Goal: Task Accomplishment & Management: Use online tool/utility

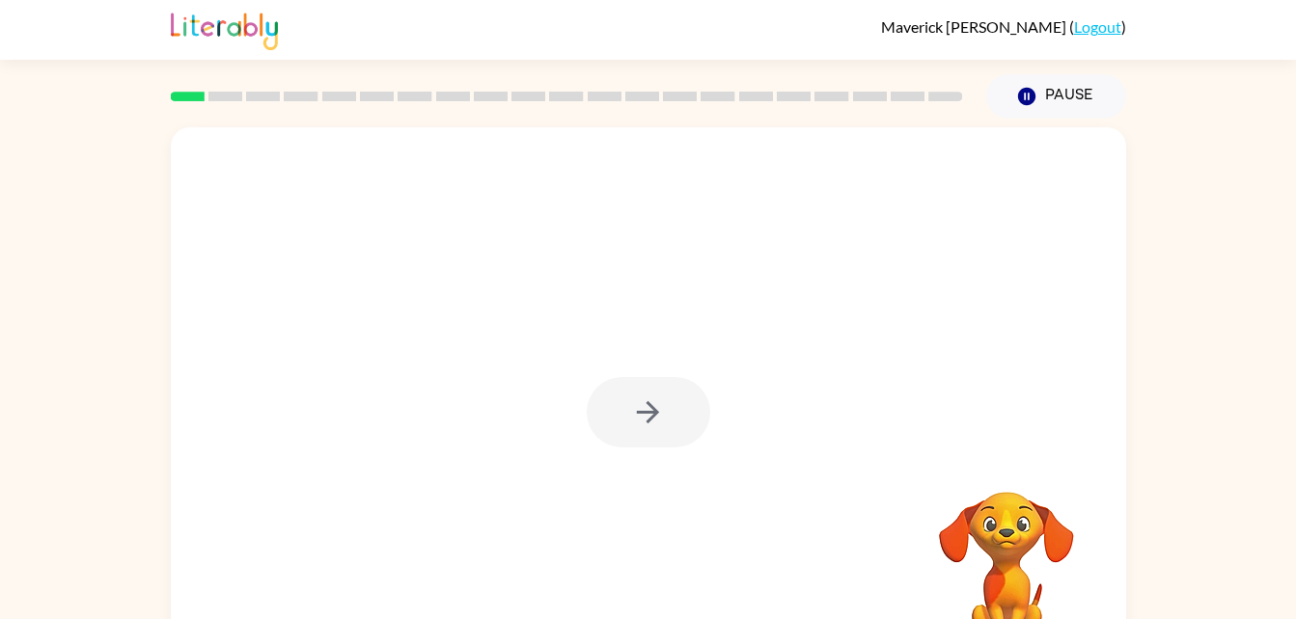
scroll to position [39, 0]
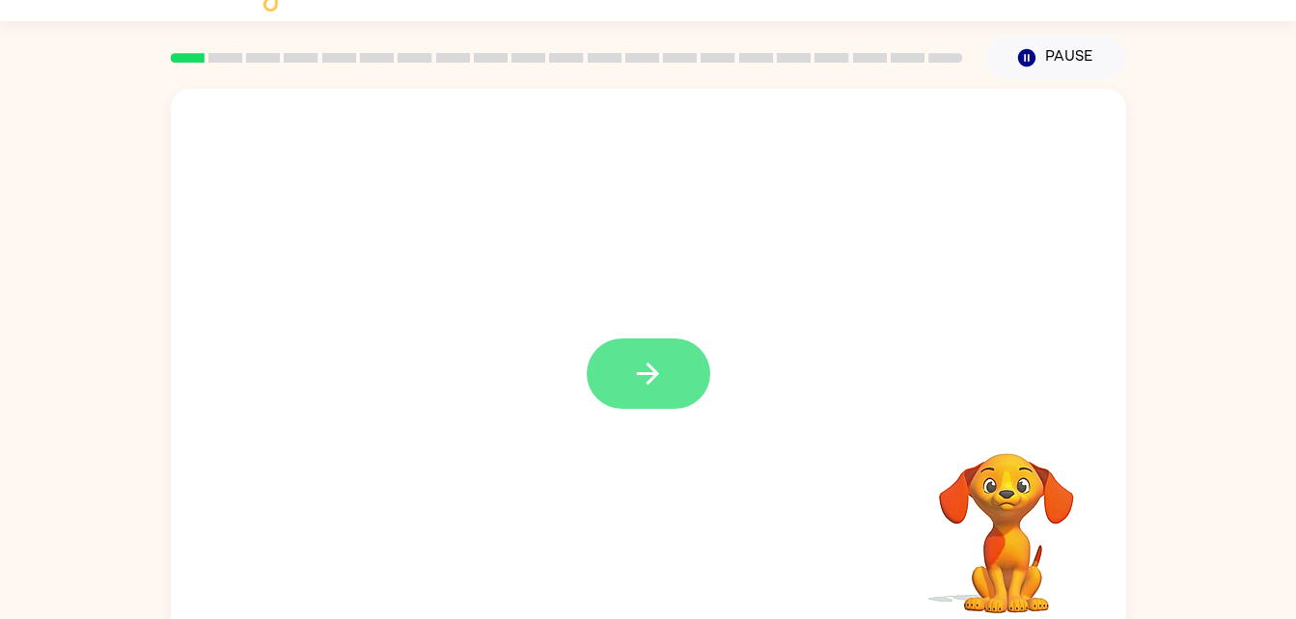
click at [639, 365] on icon "button" at bounding box center [648, 374] width 34 height 34
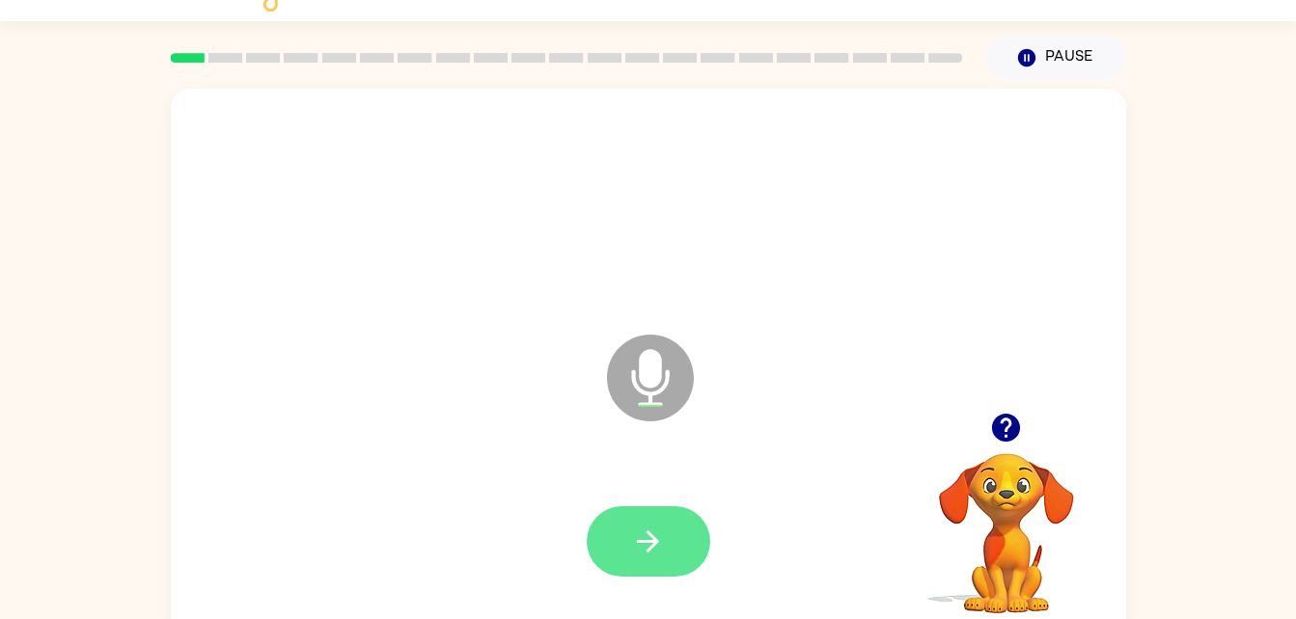
click at [662, 540] on icon "button" at bounding box center [648, 542] width 34 height 34
click at [670, 565] on button "button" at bounding box center [648, 541] width 123 height 70
click at [674, 529] on button "button" at bounding box center [648, 541] width 123 height 70
click at [637, 559] on button "button" at bounding box center [648, 541] width 123 height 70
click at [643, 536] on icon "button" at bounding box center [648, 542] width 34 height 34
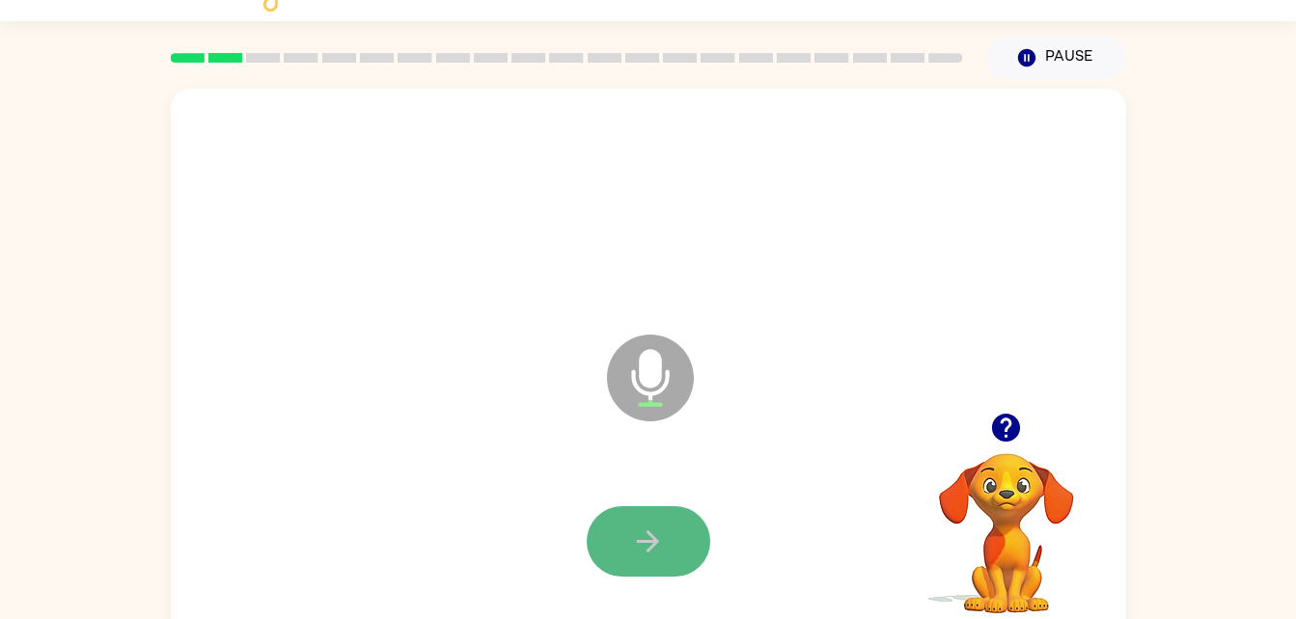
click at [644, 536] on icon "button" at bounding box center [648, 542] width 34 height 34
click at [640, 532] on icon "button" at bounding box center [648, 542] width 34 height 34
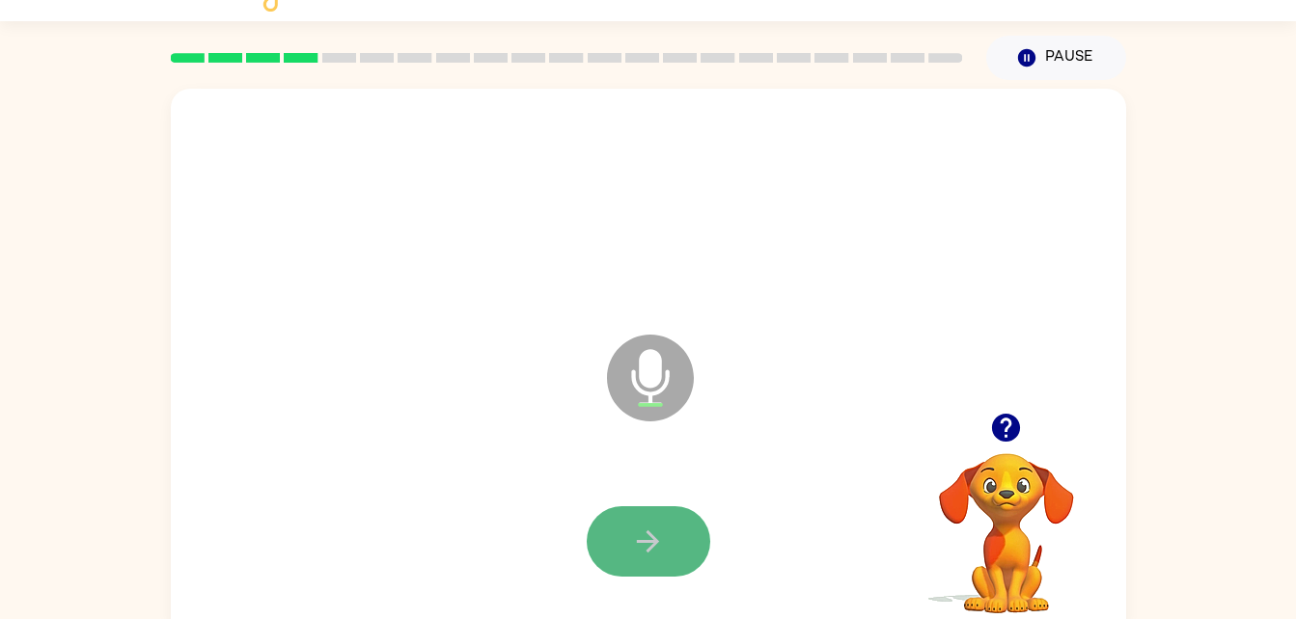
click at [667, 560] on button "button" at bounding box center [648, 541] width 123 height 70
drag, startPoint x: 651, startPoint y: 506, endPoint x: 655, endPoint y: 520, distance: 14.0
drag, startPoint x: 655, startPoint y: 520, endPoint x: 634, endPoint y: 535, distance: 26.2
click at [634, 535] on icon "button" at bounding box center [648, 542] width 34 height 34
click at [644, 534] on icon "button" at bounding box center [648, 542] width 34 height 34
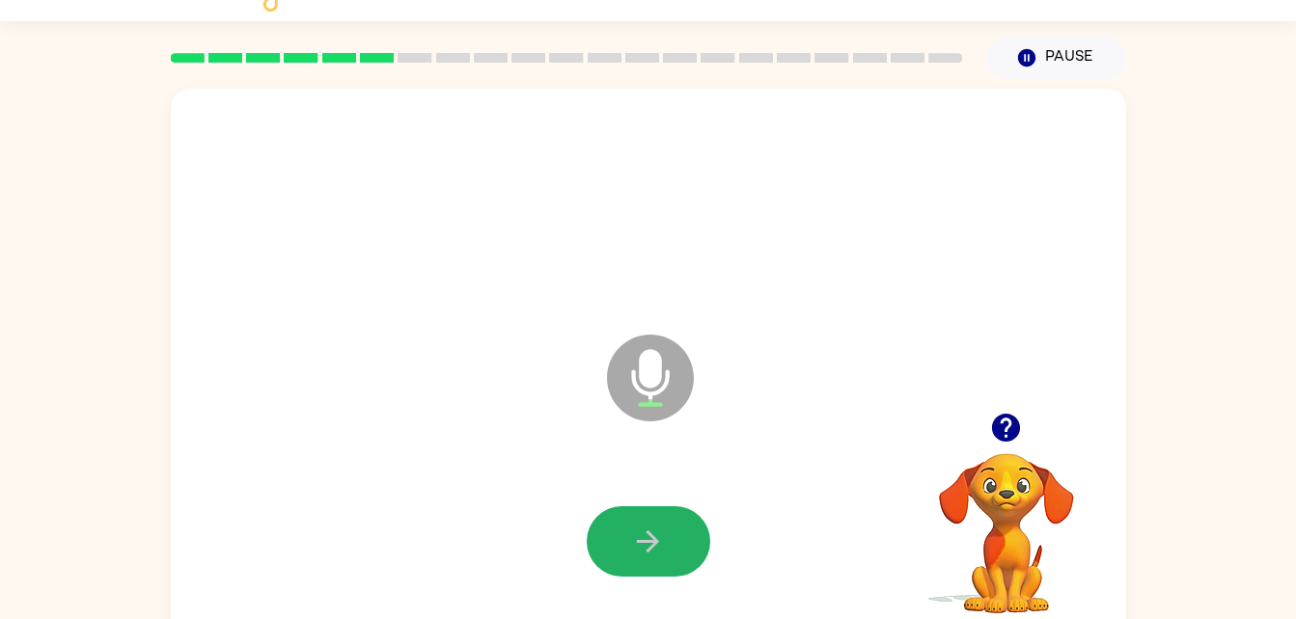
click at [644, 534] on icon "button" at bounding box center [648, 542] width 34 height 34
click at [649, 539] on icon "button" at bounding box center [648, 542] width 34 height 34
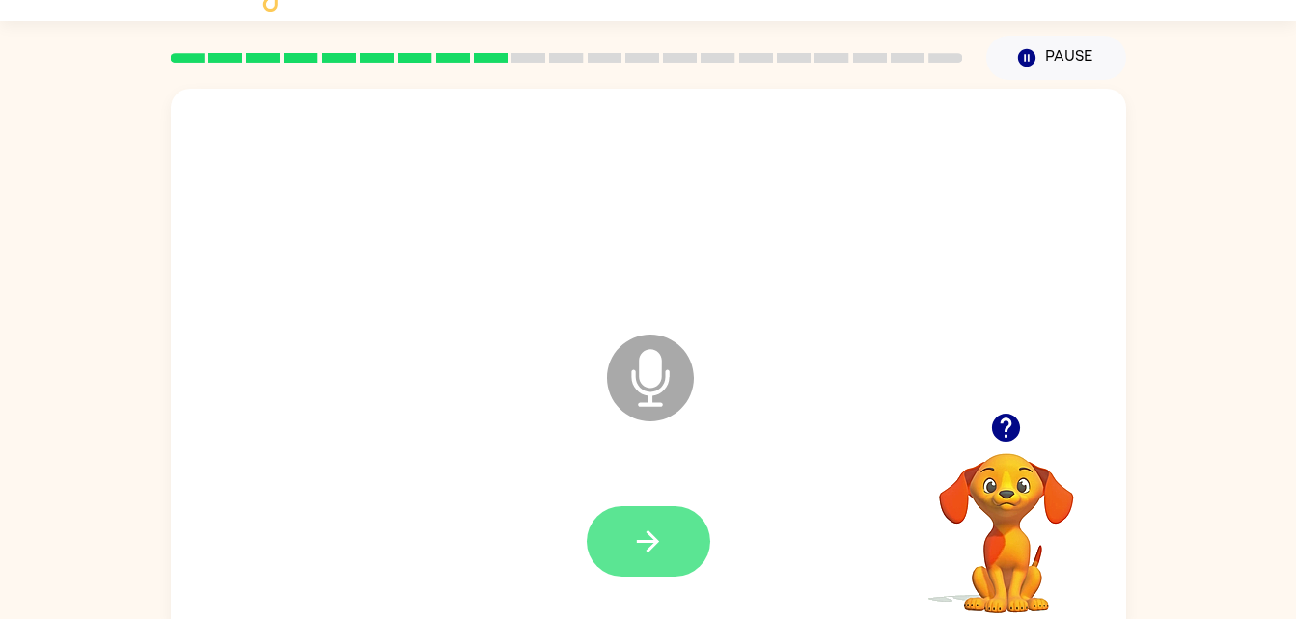
click at [632, 532] on icon "button" at bounding box center [648, 542] width 34 height 34
click at [628, 523] on button "button" at bounding box center [648, 541] width 123 height 70
click at [631, 528] on icon "button" at bounding box center [648, 542] width 34 height 34
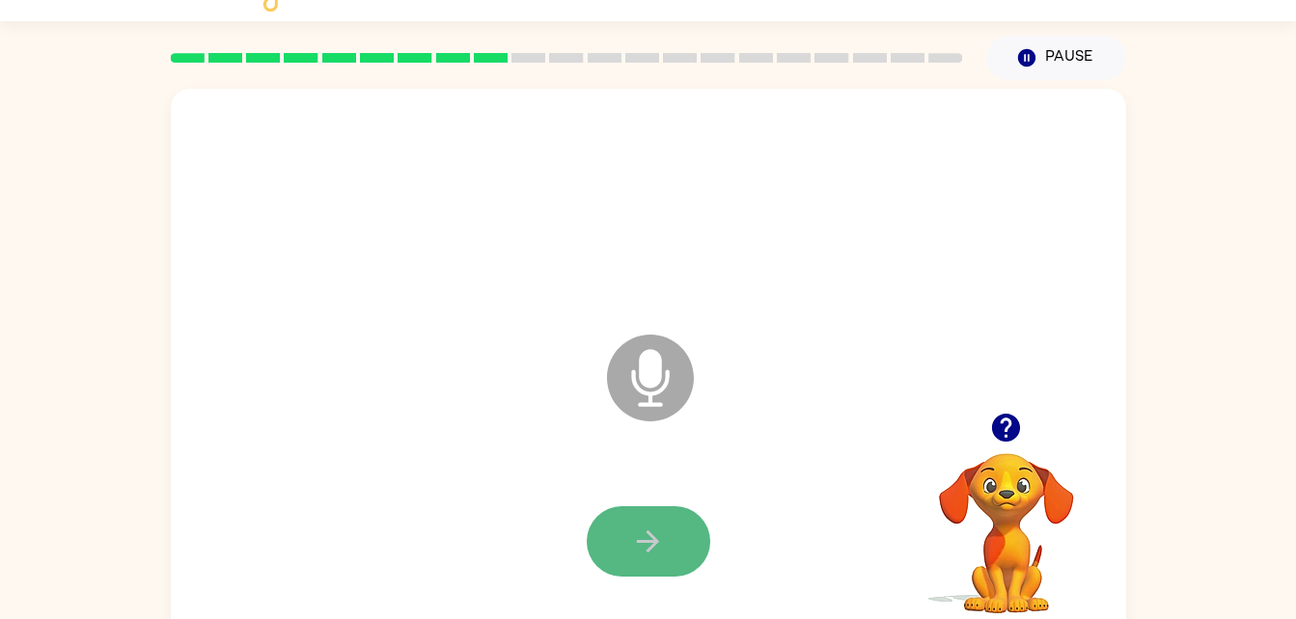
click at [650, 530] on icon "button" at bounding box center [648, 542] width 34 height 34
click at [627, 534] on button "button" at bounding box center [648, 541] width 123 height 70
click at [637, 532] on icon "button" at bounding box center [648, 542] width 34 height 34
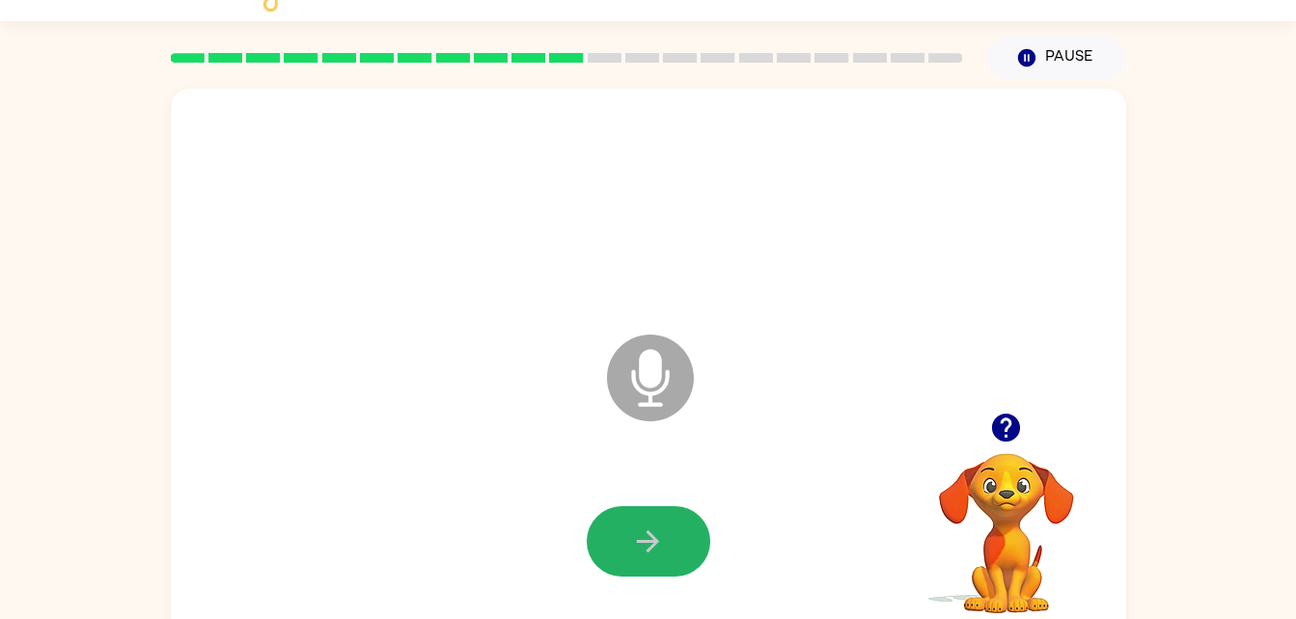
click at [637, 532] on icon "button" at bounding box center [648, 542] width 34 height 34
click at [661, 562] on button "button" at bounding box center [648, 541] width 123 height 70
click at [634, 510] on button "button" at bounding box center [648, 541] width 123 height 70
click at [639, 519] on button "button" at bounding box center [648, 541] width 123 height 70
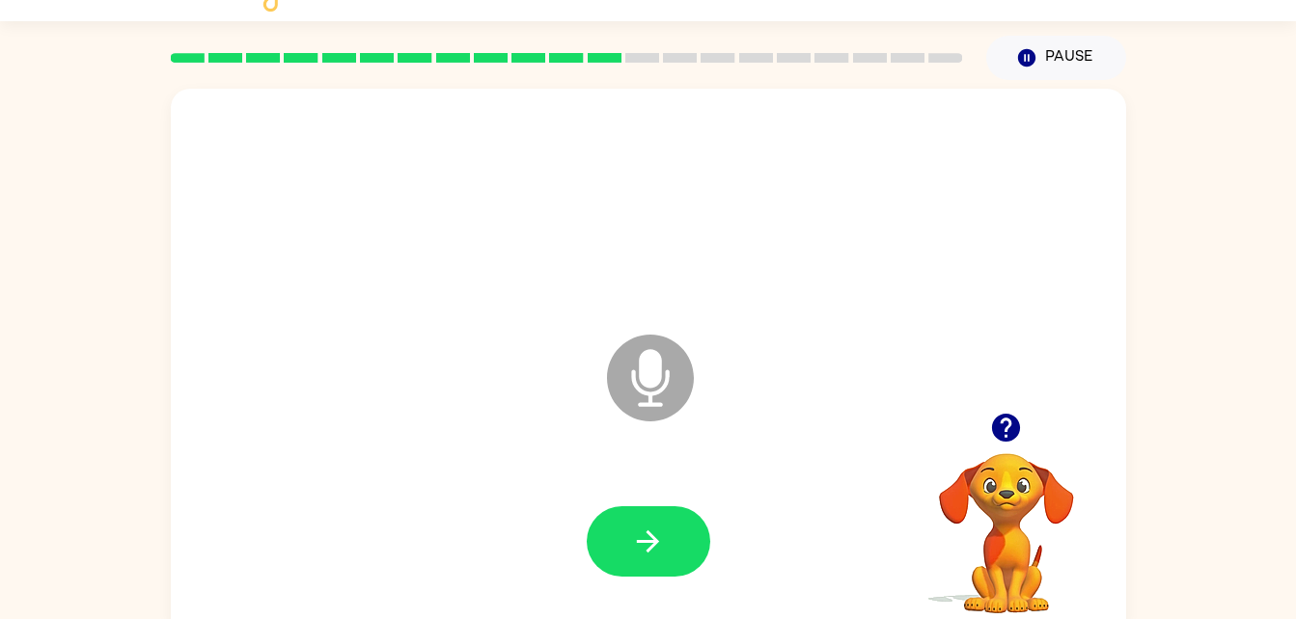
click at [639, 519] on button "button" at bounding box center [648, 541] width 123 height 70
click at [641, 544] on icon "button" at bounding box center [648, 542] width 34 height 34
click at [634, 518] on button "button" at bounding box center [648, 541] width 123 height 70
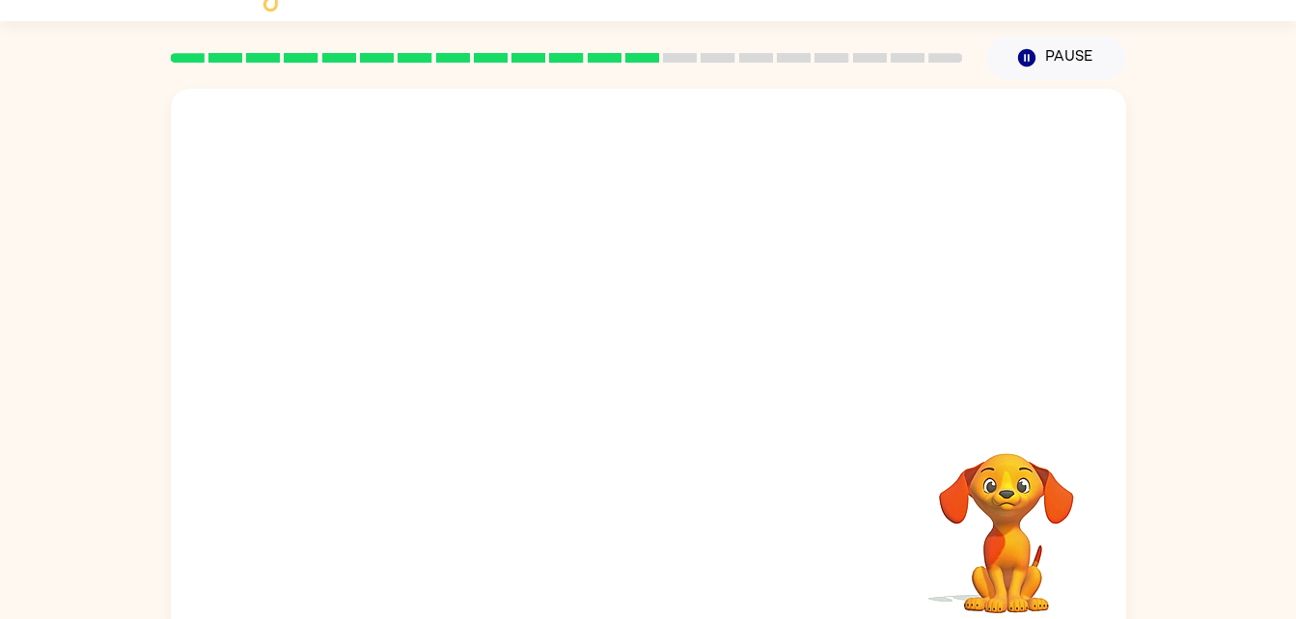
drag, startPoint x: 776, startPoint y: 201, endPoint x: 790, endPoint y: 214, distance: 19.8
click at [790, 214] on div at bounding box center [648, 206] width 916 height 158
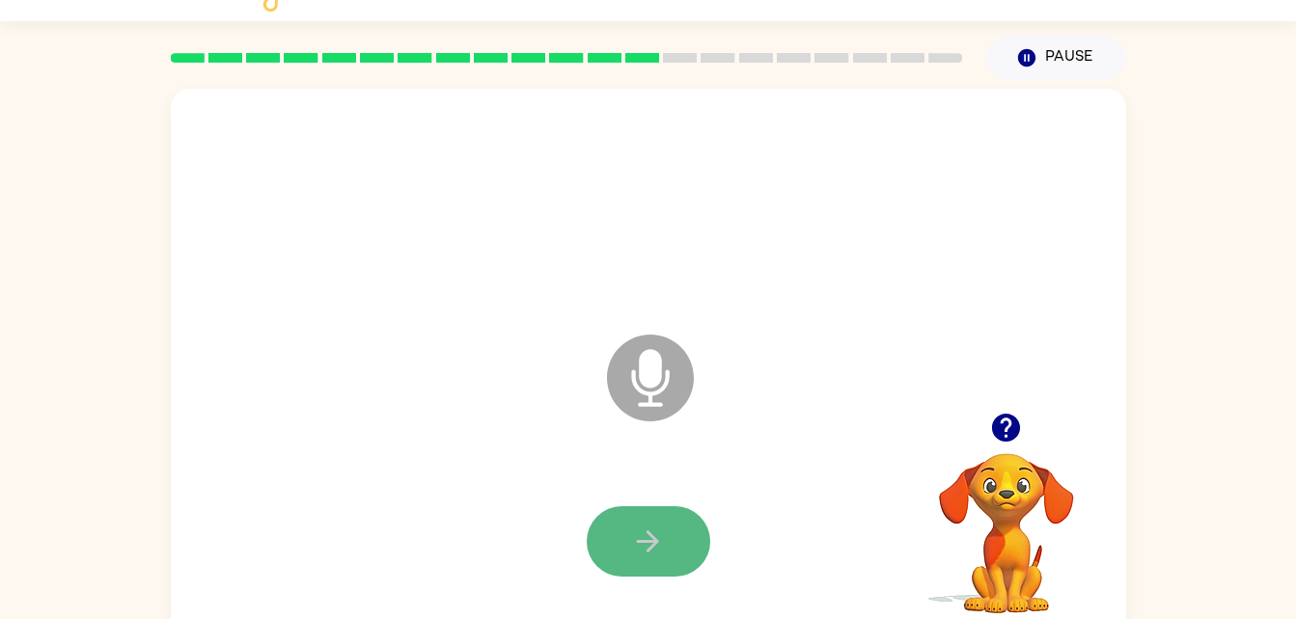
click at [613, 528] on button "button" at bounding box center [648, 541] width 123 height 70
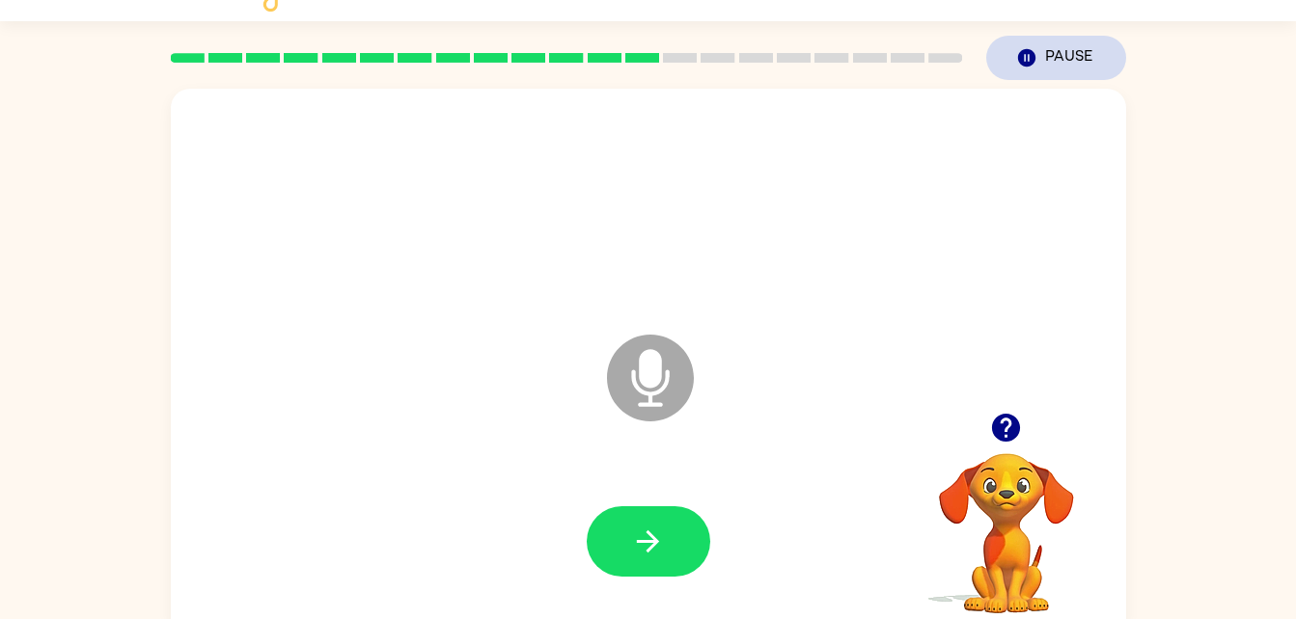
click at [1025, 46] on button "Pause Pause" at bounding box center [1056, 58] width 140 height 44
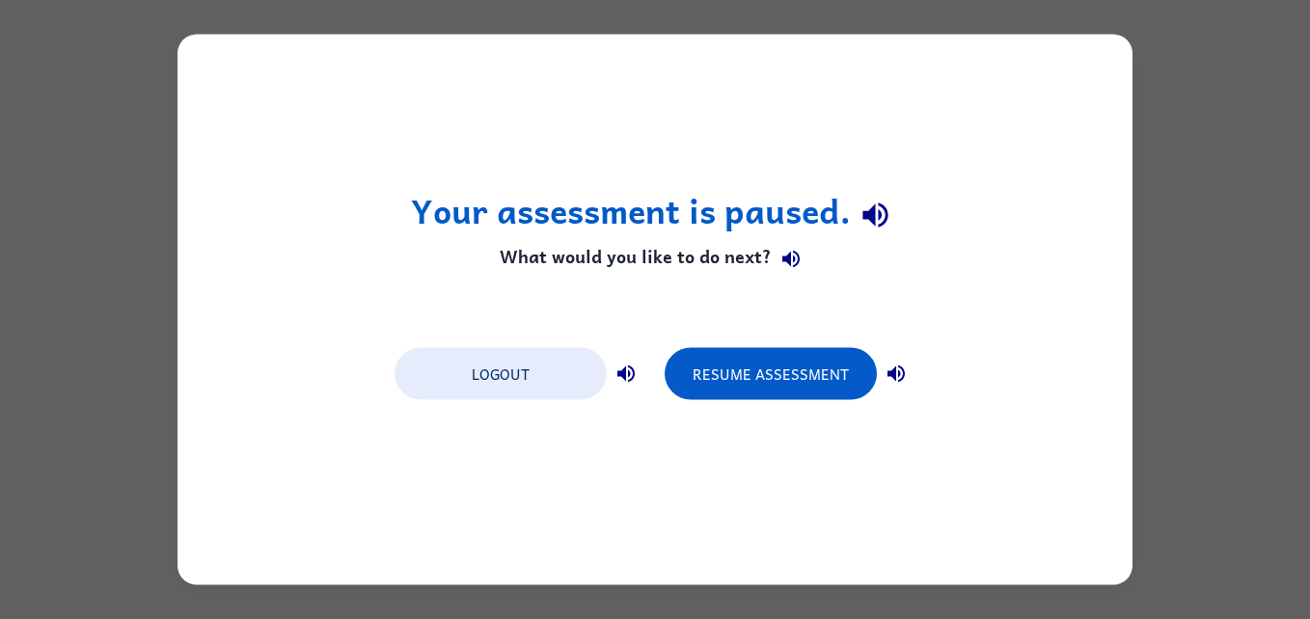
click at [1119, 48] on div "Your assessment is paused. What would you like to do next? Logout Resume Assess…" at bounding box center [655, 310] width 955 height 551
click at [736, 380] on button "Resume Assessment" at bounding box center [771, 374] width 212 height 52
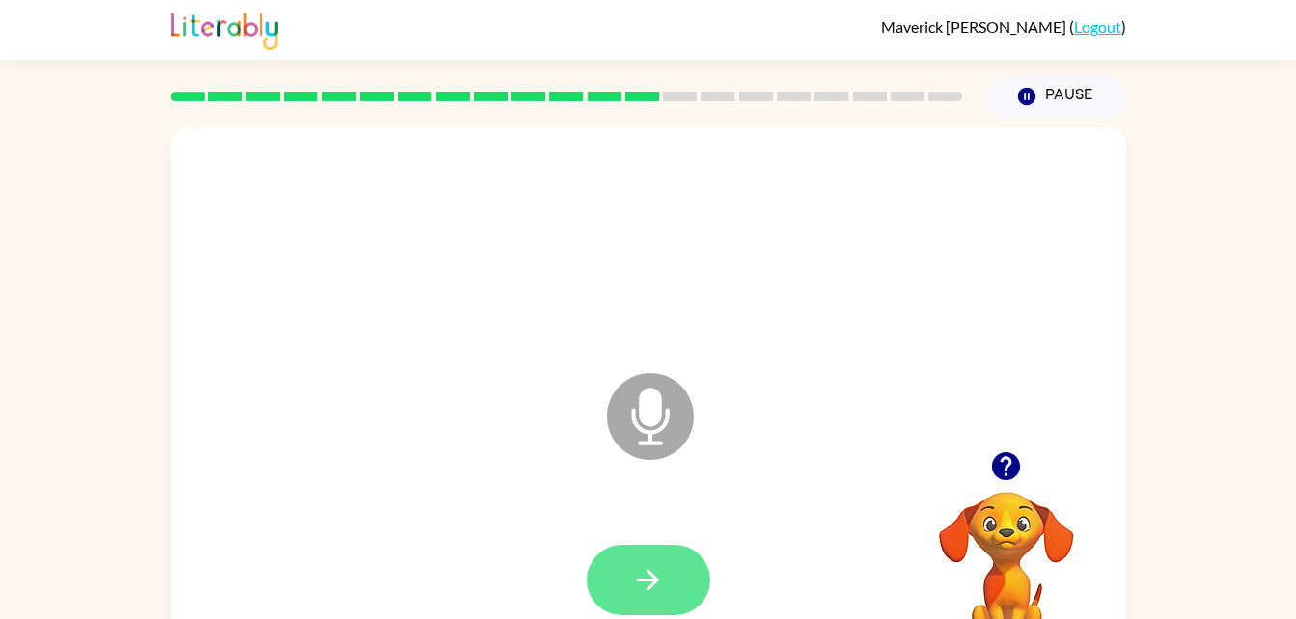
click at [647, 607] on button "button" at bounding box center [648, 580] width 123 height 70
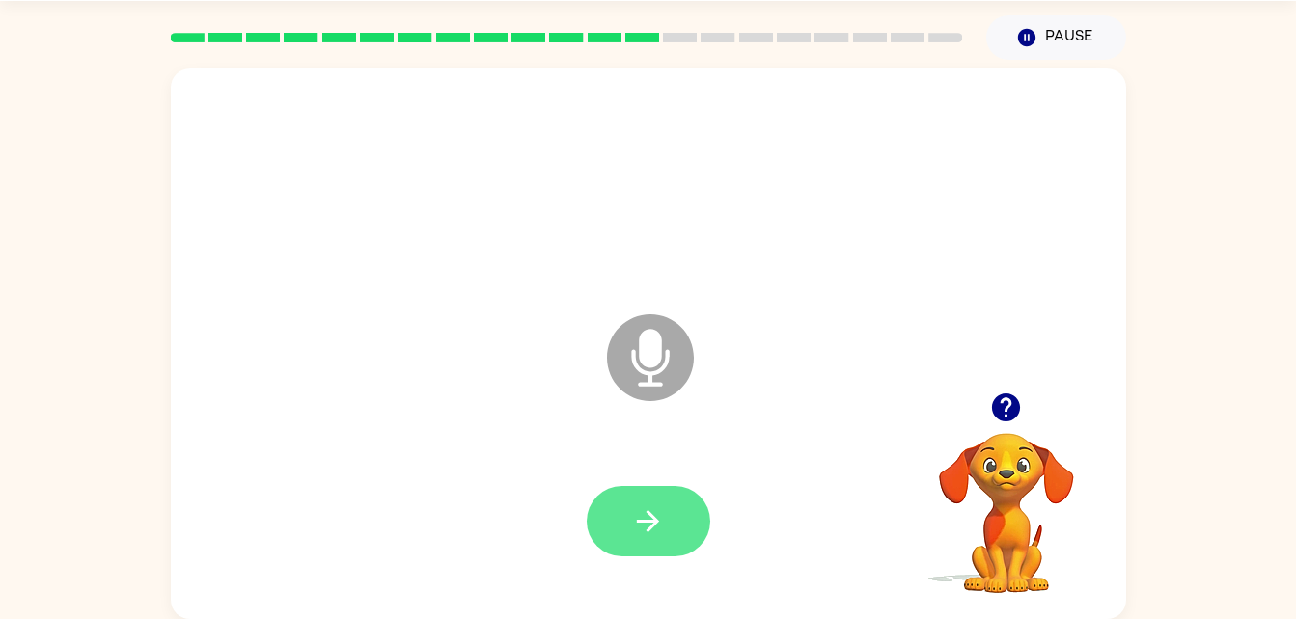
click at [629, 522] on button "button" at bounding box center [648, 521] width 123 height 70
click at [620, 522] on button "button" at bounding box center [648, 521] width 123 height 70
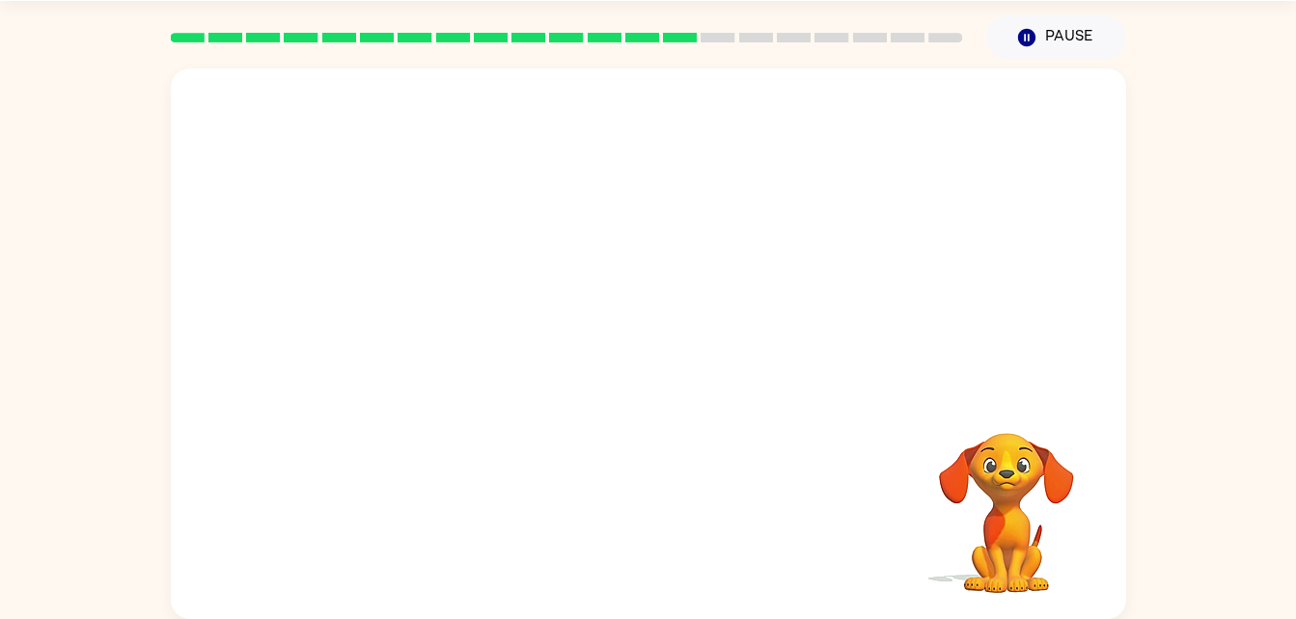
drag, startPoint x: 620, startPoint y: 522, endPoint x: 600, endPoint y: 542, distance: 28.6
click at [600, 542] on div at bounding box center [648, 522] width 916 height 158
click at [1060, 40] on button "Pause Pause" at bounding box center [1056, 37] width 140 height 44
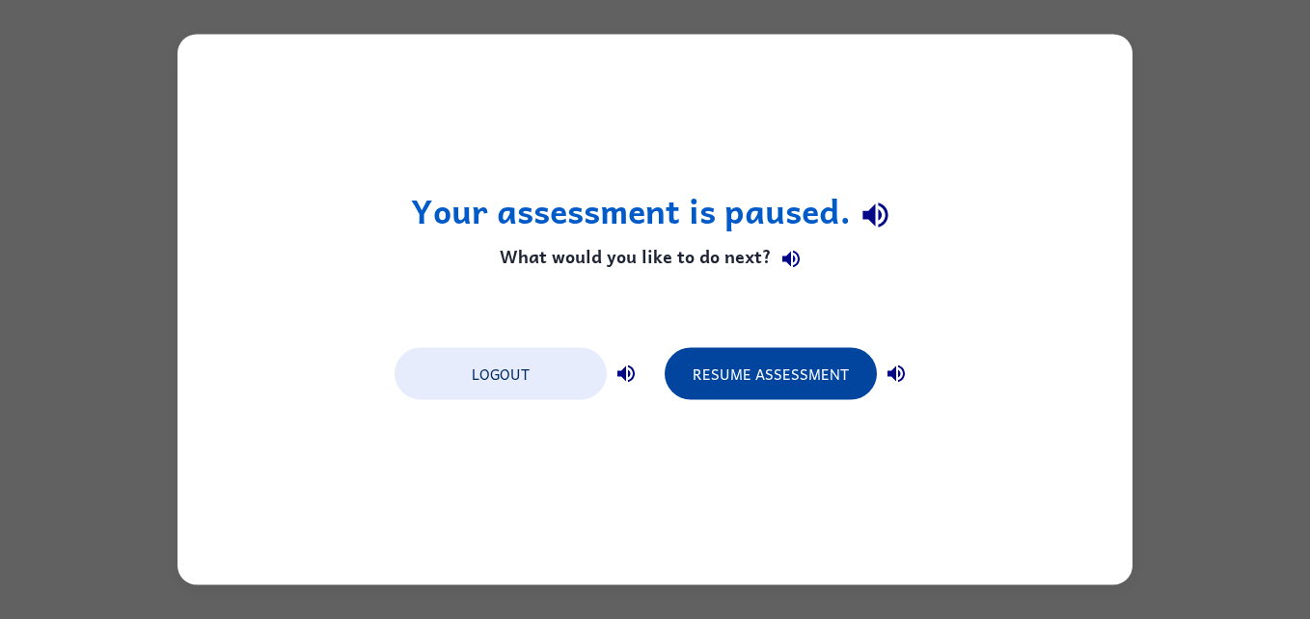
click at [684, 394] on button "Resume Assessment" at bounding box center [771, 374] width 212 height 52
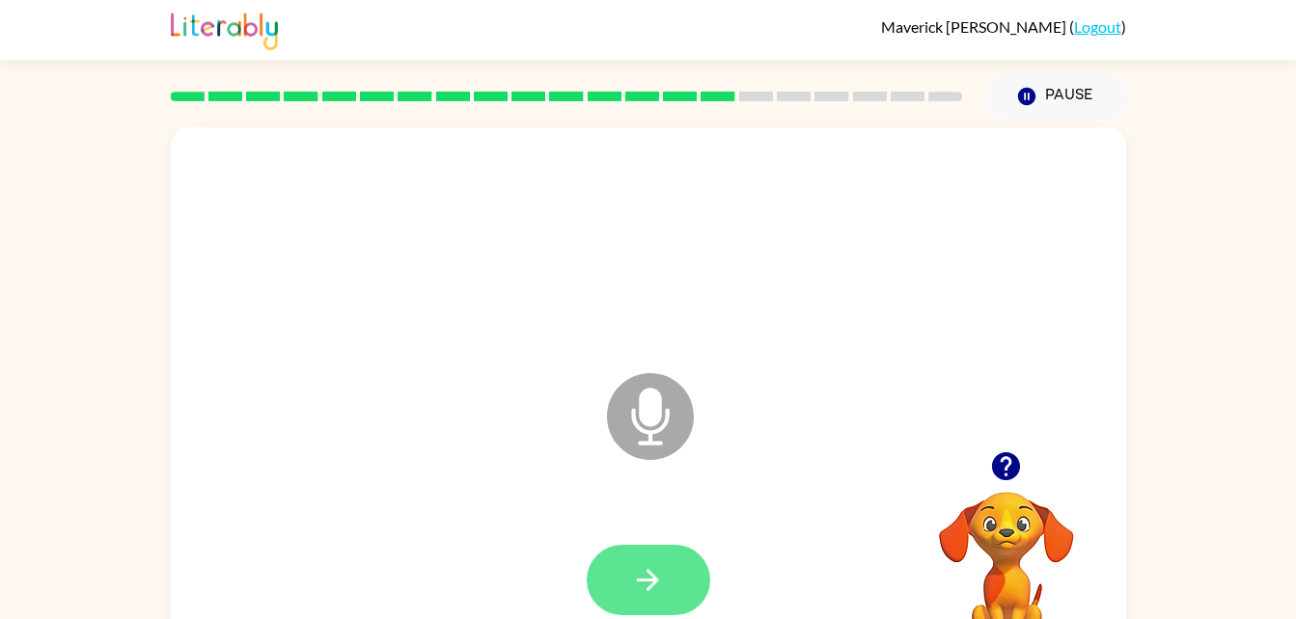
click at [615, 582] on button "button" at bounding box center [648, 580] width 123 height 70
click at [668, 593] on button "button" at bounding box center [648, 580] width 123 height 70
click at [646, 565] on icon "button" at bounding box center [648, 580] width 34 height 34
click at [601, 587] on button "button" at bounding box center [648, 580] width 123 height 70
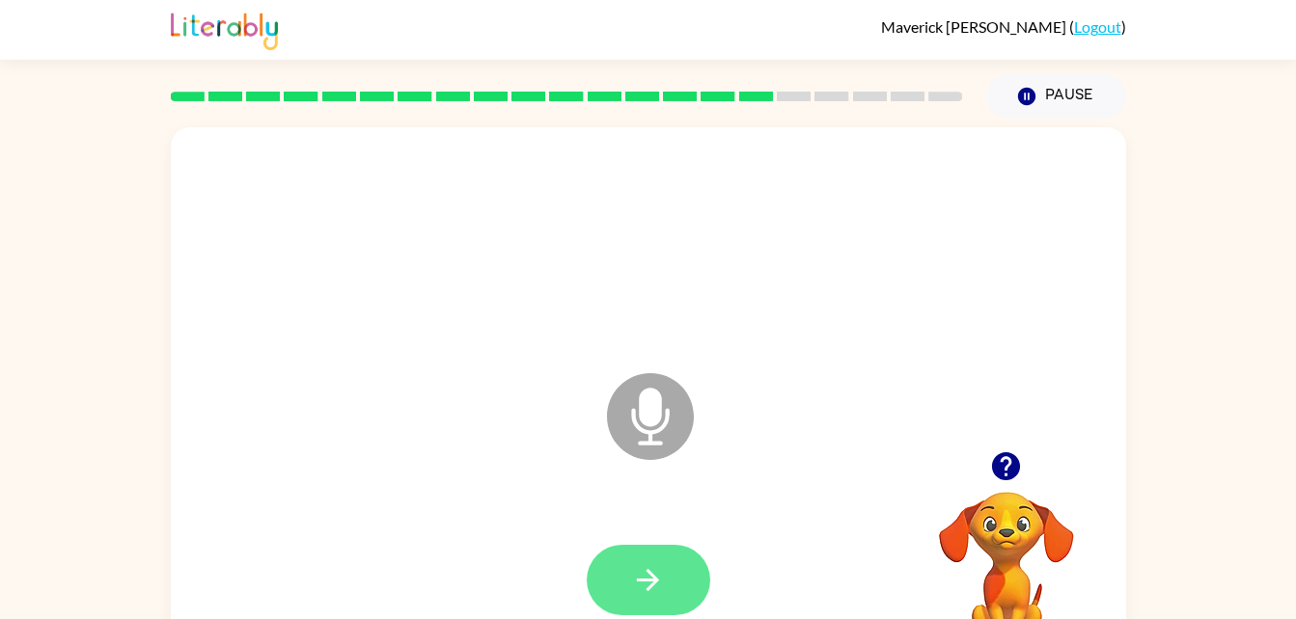
click at [641, 580] on icon "button" at bounding box center [648, 580] width 22 height 22
click at [630, 618] on html "Maverick Santonocito ( Logout ) Pause Pause Microphone The Microphone is here w…" at bounding box center [648, 339] width 1296 height 678
click at [604, 576] on button "button" at bounding box center [648, 580] width 123 height 70
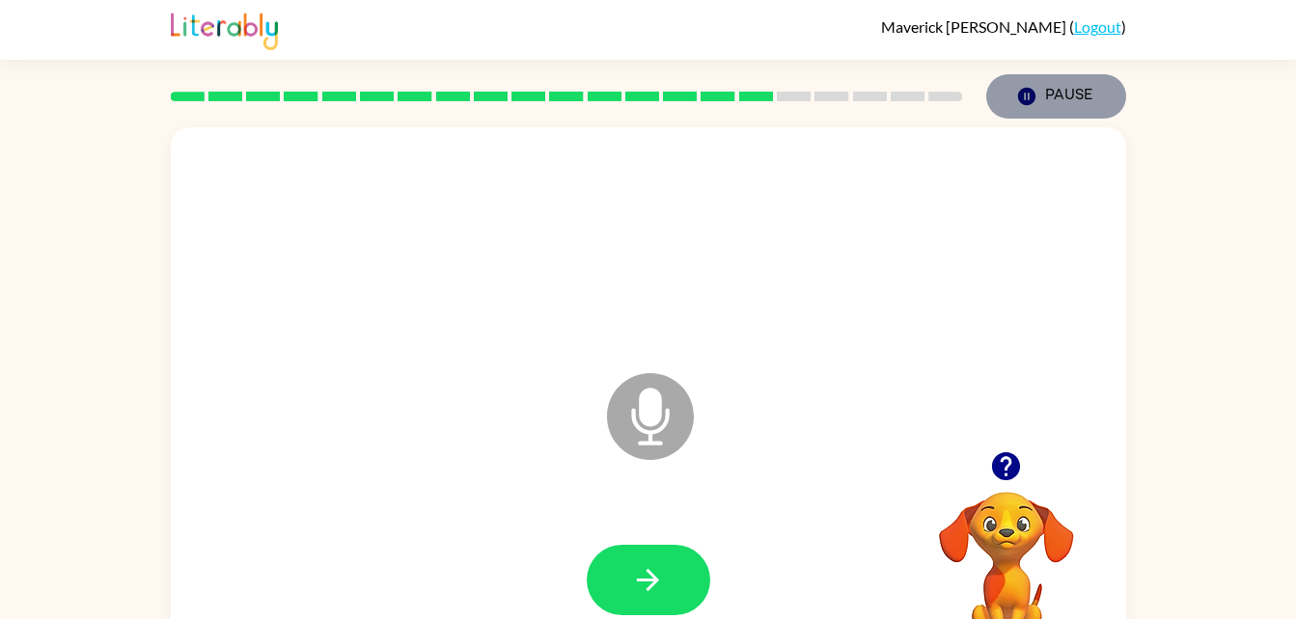
click at [1023, 88] on icon "Pause" at bounding box center [1026, 96] width 21 height 21
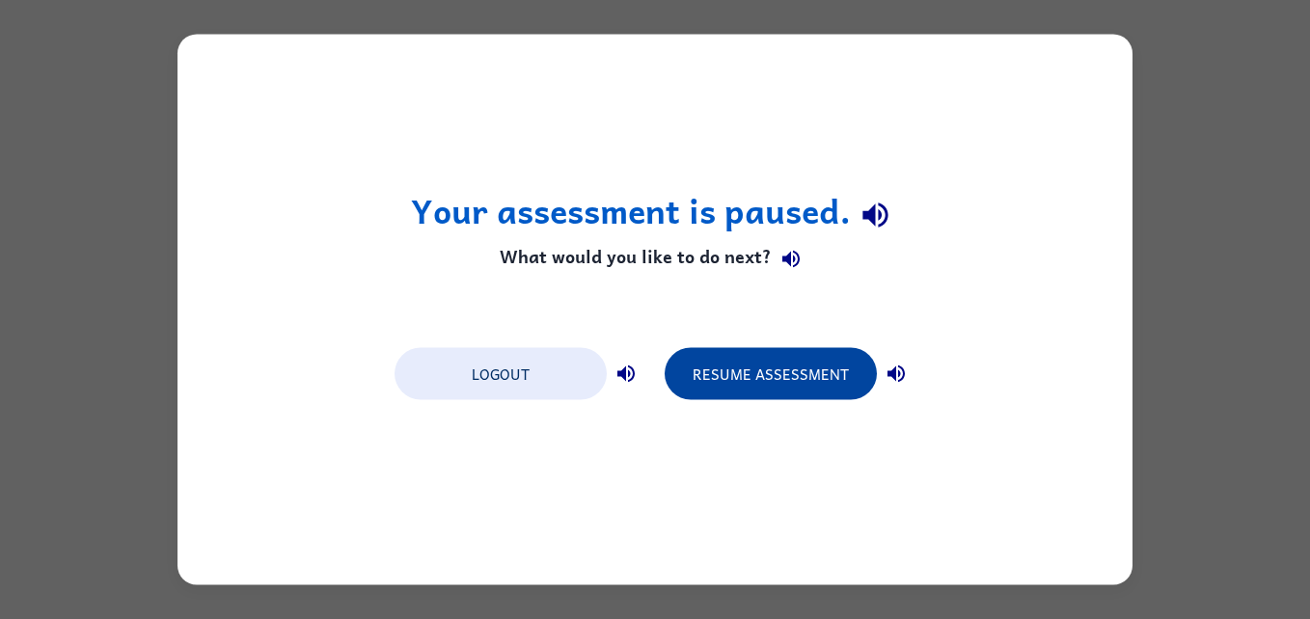
click at [733, 364] on button "Resume Assessment" at bounding box center [771, 374] width 212 height 52
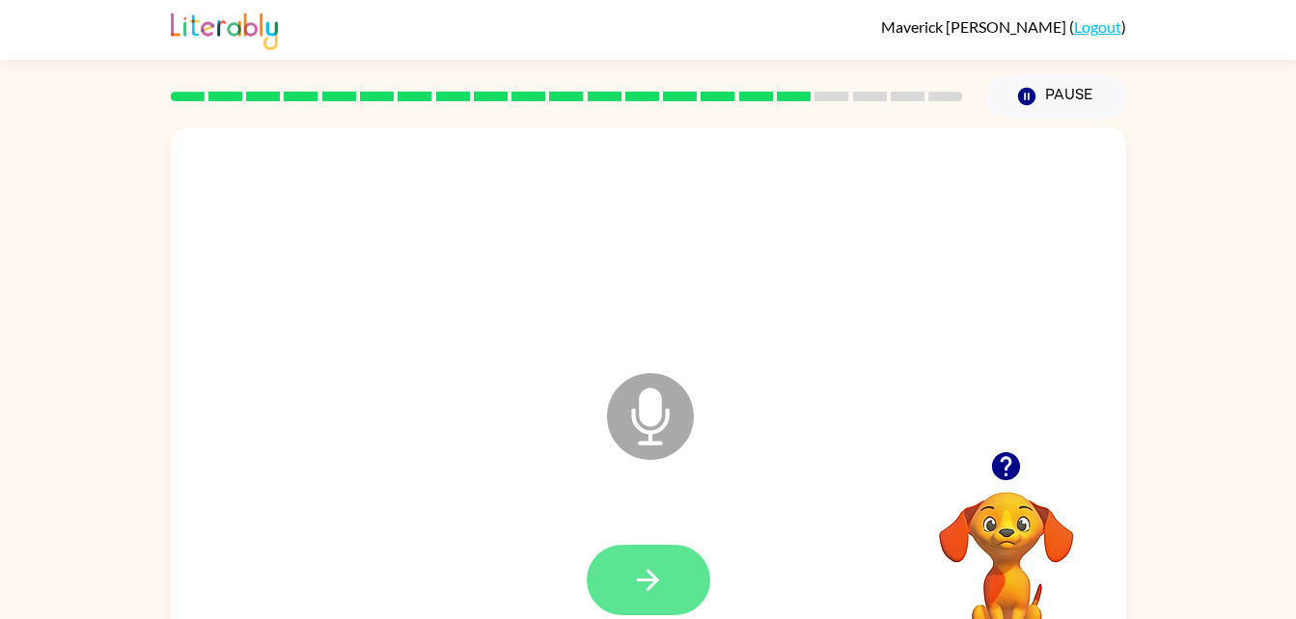
click at [614, 577] on button "button" at bounding box center [648, 580] width 123 height 70
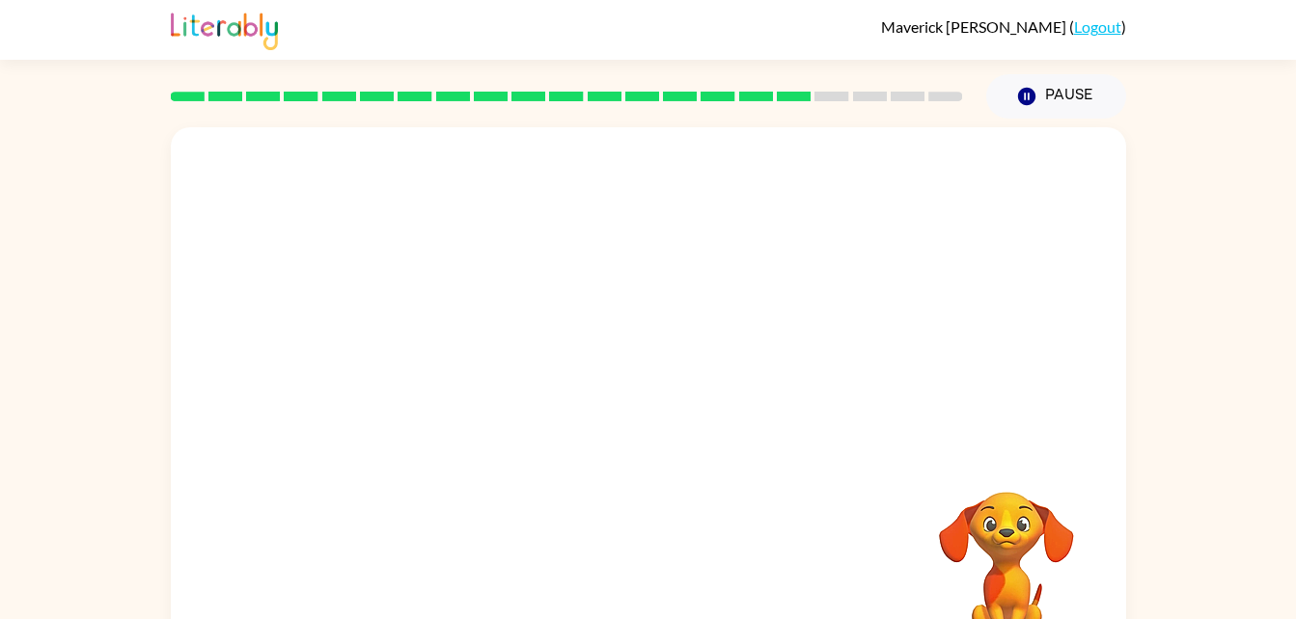
click at [454, 493] on div "Your browser must support playing .mp4 files to use Literably. Please try using…" at bounding box center [648, 402] width 955 height 551
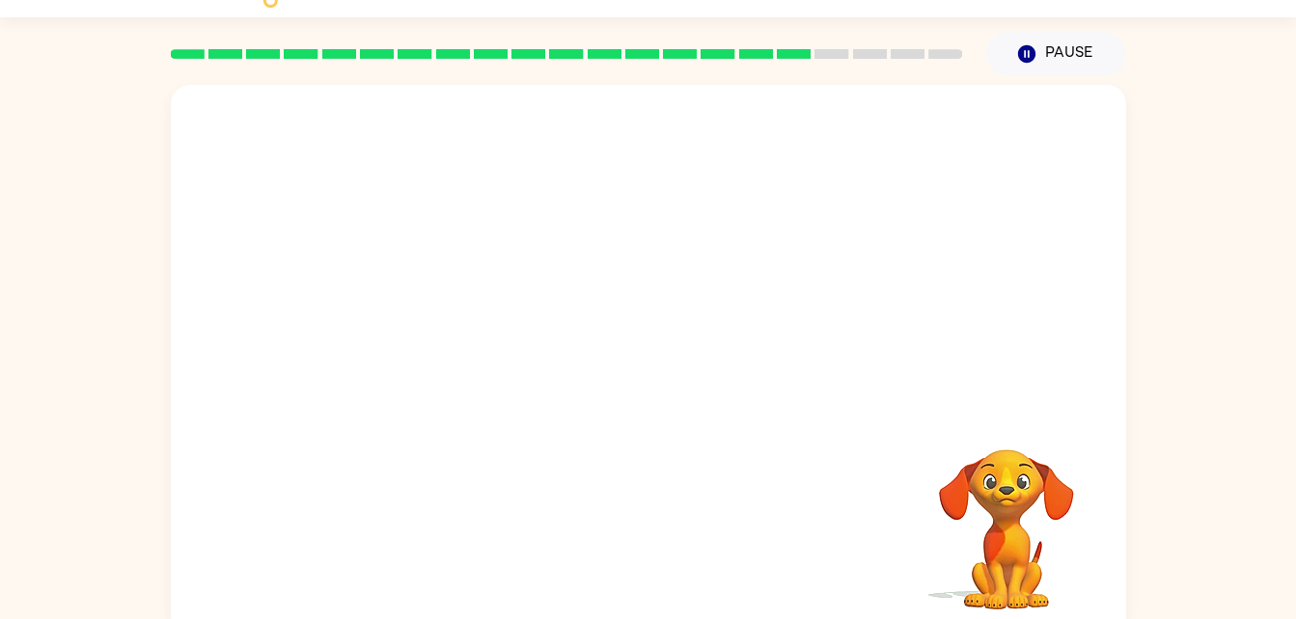
scroll to position [59, 0]
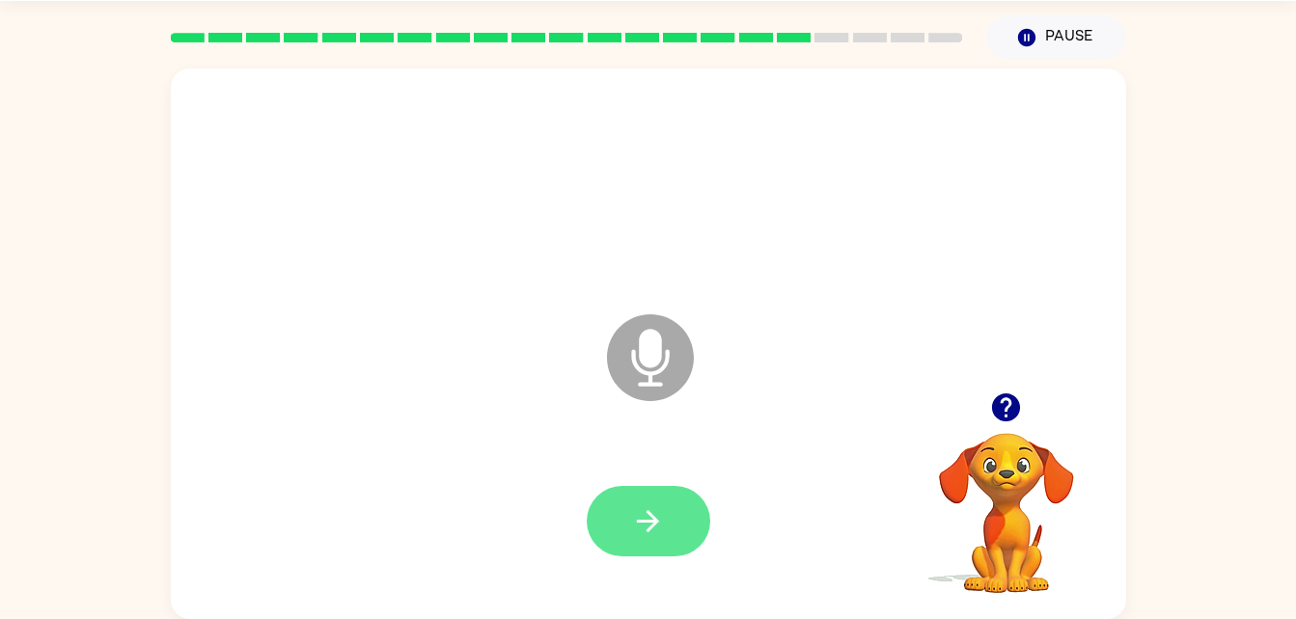
click at [666, 504] on button "button" at bounding box center [648, 521] width 123 height 70
click at [644, 496] on button "button" at bounding box center [648, 521] width 123 height 70
click at [642, 500] on button "button" at bounding box center [648, 521] width 123 height 70
click at [702, 509] on button "button" at bounding box center [648, 521] width 123 height 70
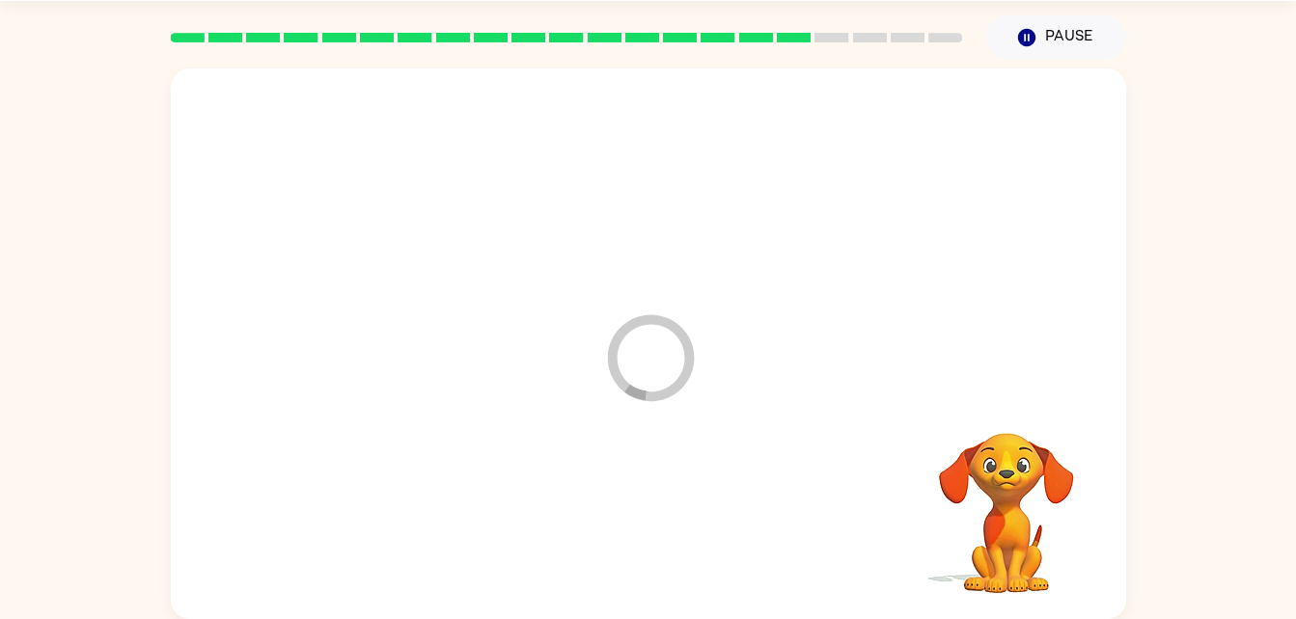
drag, startPoint x: 648, startPoint y: 363, endPoint x: 760, endPoint y: 337, distance: 114.9
click at [760, 337] on div "Loader Your response is being sent to our graders" at bounding box center [602, 309] width 824 height 69
click at [763, 353] on div "Loader Your response is being sent to our graders" at bounding box center [648, 343] width 955 height 551
click at [763, 352] on div "Loader Your response is being sent to our graders" at bounding box center [648, 343] width 955 height 551
drag, startPoint x: 647, startPoint y: 476, endPoint x: 625, endPoint y: 480, distance: 22.7
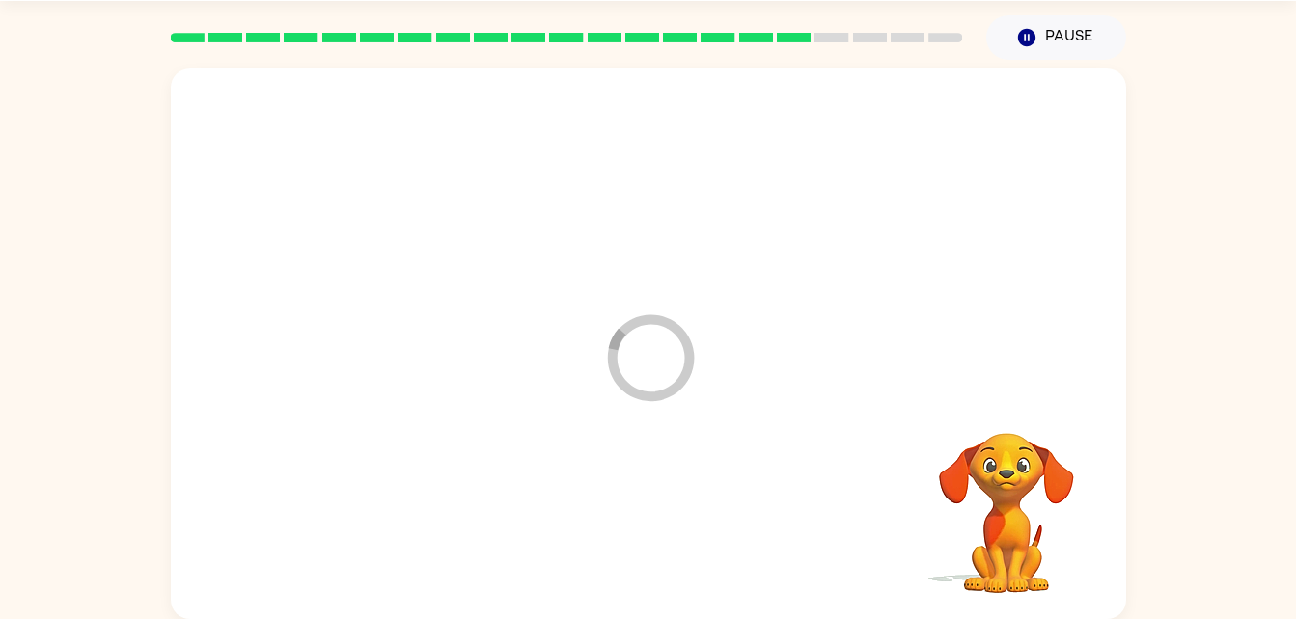
click at [625, 480] on div at bounding box center [648, 522] width 916 height 158
click at [1031, 41] on icon "button" at bounding box center [1025, 37] width 17 height 17
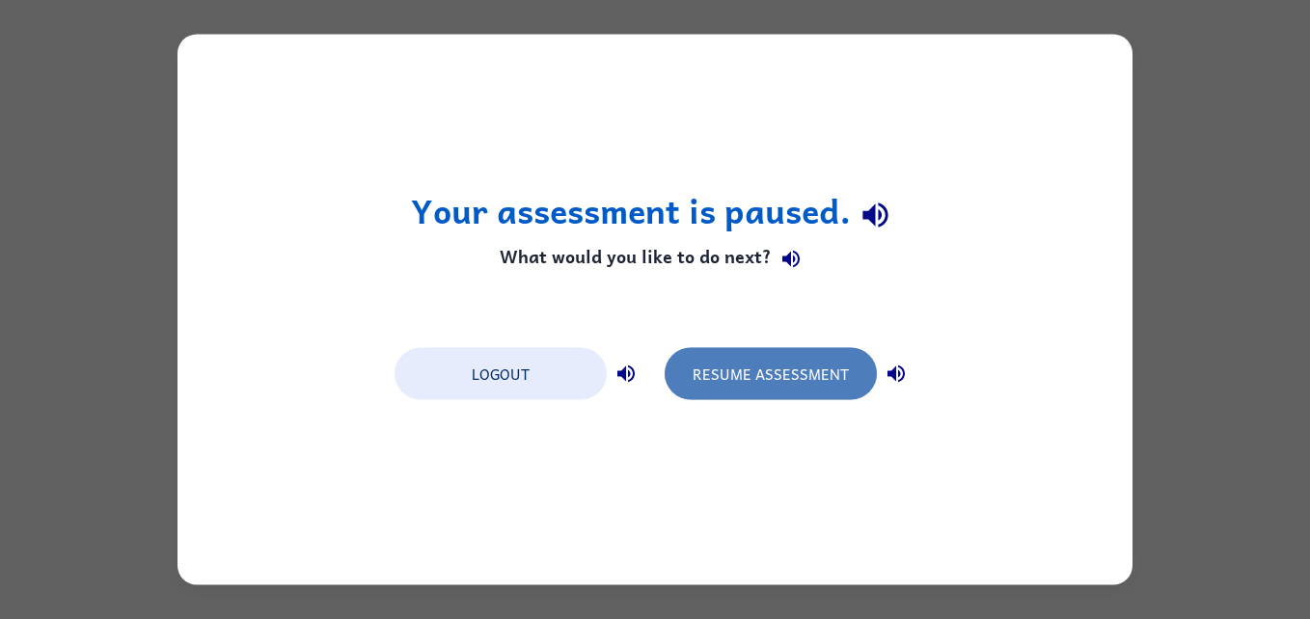
drag, startPoint x: 724, startPoint y: 351, endPoint x: 727, endPoint y: 372, distance: 21.6
click at [727, 372] on button "Resume Assessment" at bounding box center [771, 374] width 212 height 52
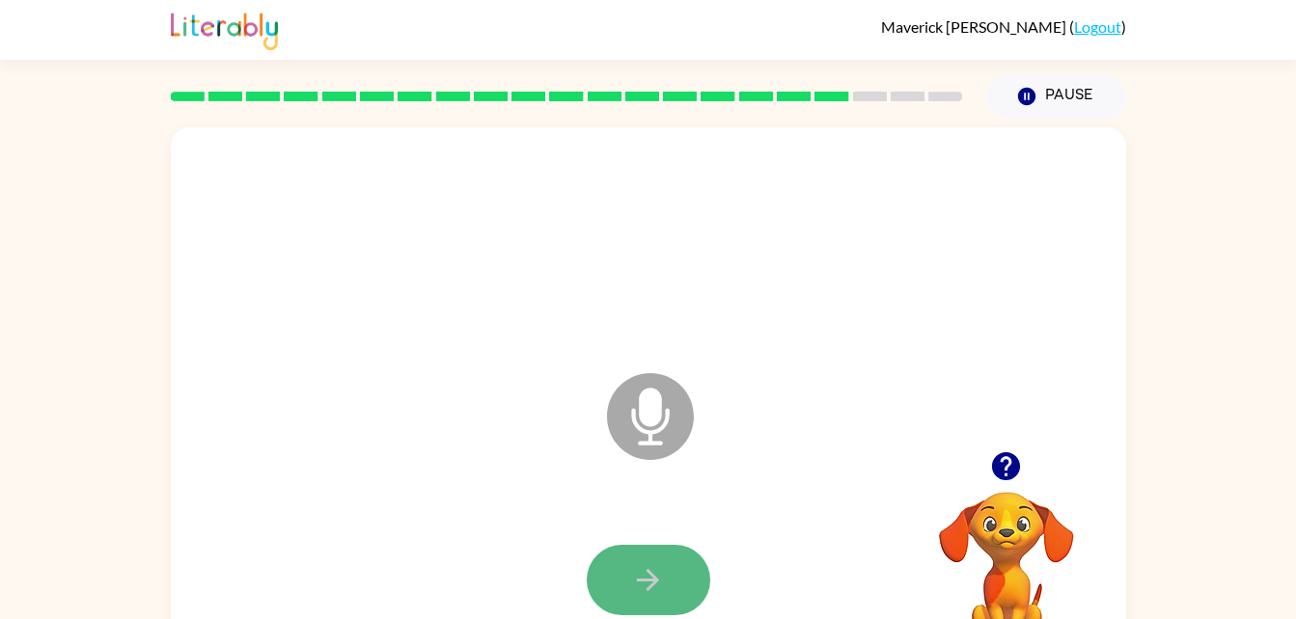
click at [621, 560] on button "button" at bounding box center [648, 580] width 123 height 70
click at [618, 565] on button "button" at bounding box center [648, 580] width 123 height 70
click at [643, 586] on icon "button" at bounding box center [648, 580] width 34 height 34
click at [628, 574] on button "button" at bounding box center [648, 580] width 123 height 70
click at [638, 550] on button "button" at bounding box center [648, 580] width 123 height 70
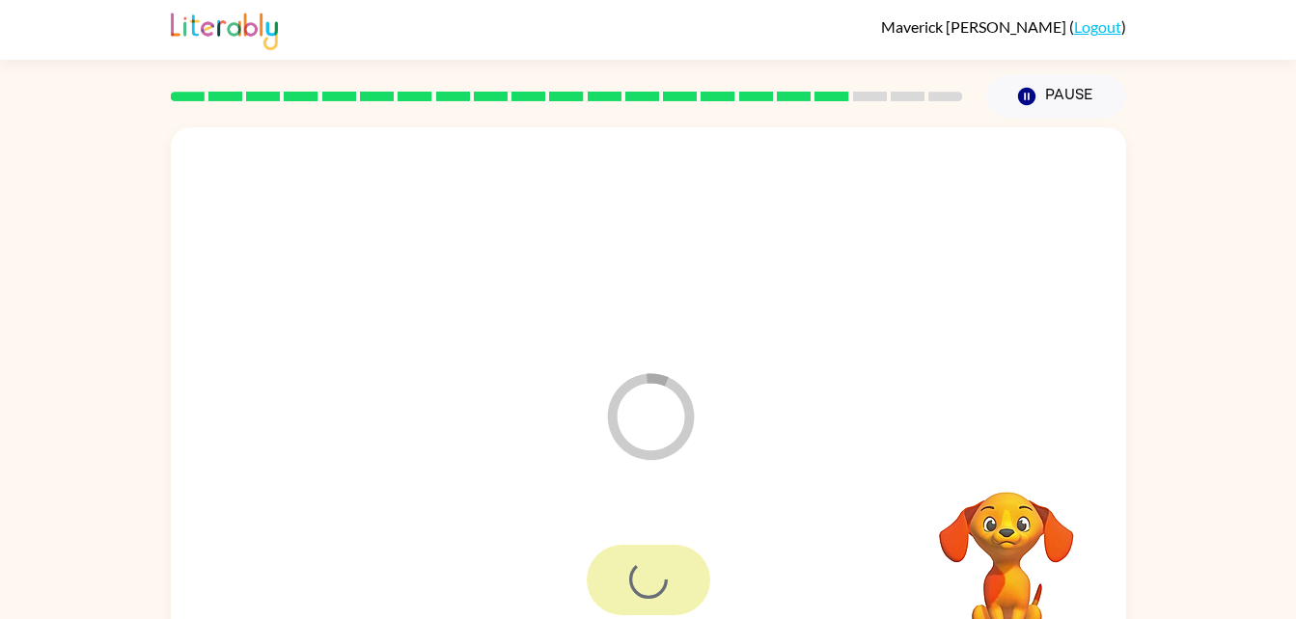
click at [638, 550] on div at bounding box center [648, 580] width 123 height 70
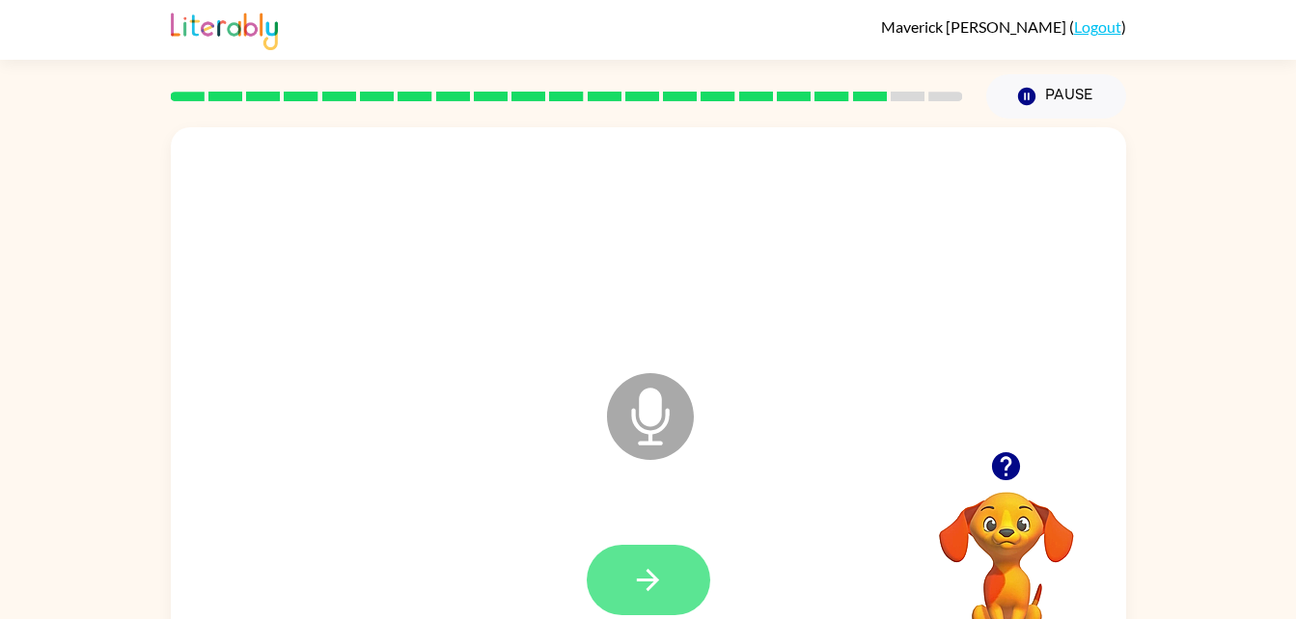
click at [632, 578] on icon "button" at bounding box center [648, 580] width 34 height 34
click at [637, 568] on icon "button" at bounding box center [648, 580] width 34 height 34
click at [622, 561] on button "button" at bounding box center [648, 580] width 123 height 70
click at [629, 567] on button "button" at bounding box center [648, 580] width 123 height 70
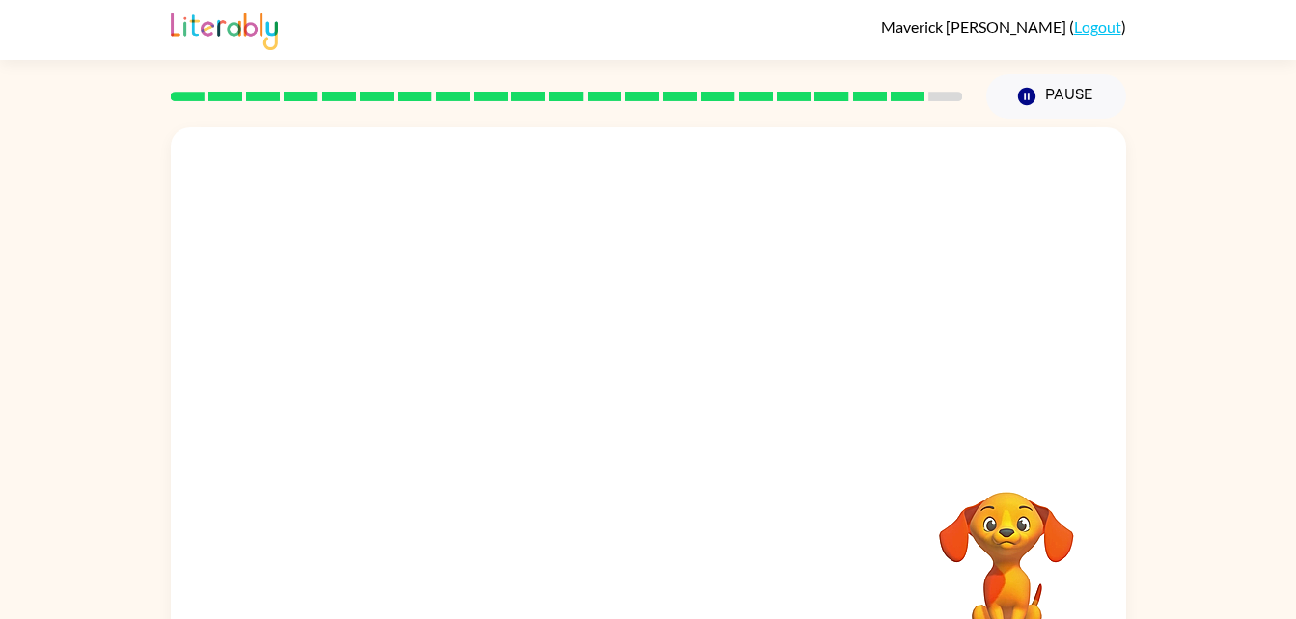
click at [679, 478] on div at bounding box center [648, 402] width 955 height 551
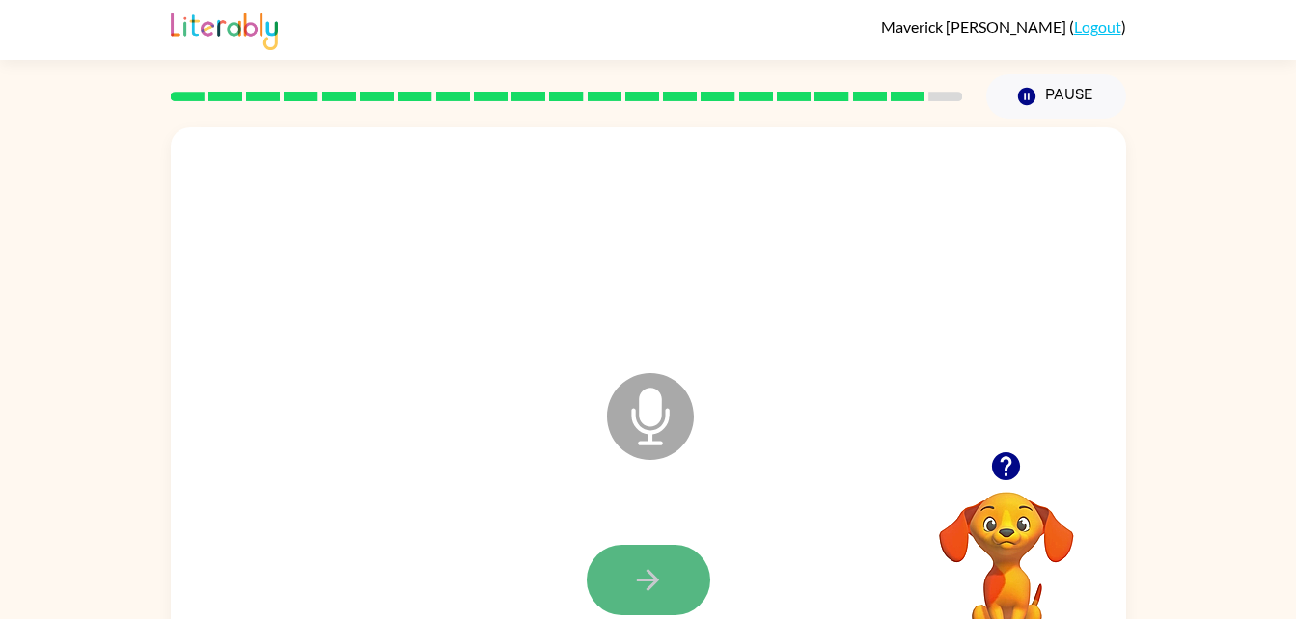
click at [640, 582] on icon "button" at bounding box center [648, 580] width 34 height 34
click at [622, 585] on button "button" at bounding box center [648, 580] width 123 height 70
click at [637, 587] on icon "button" at bounding box center [648, 580] width 34 height 34
click at [612, 561] on button "button" at bounding box center [648, 580] width 123 height 70
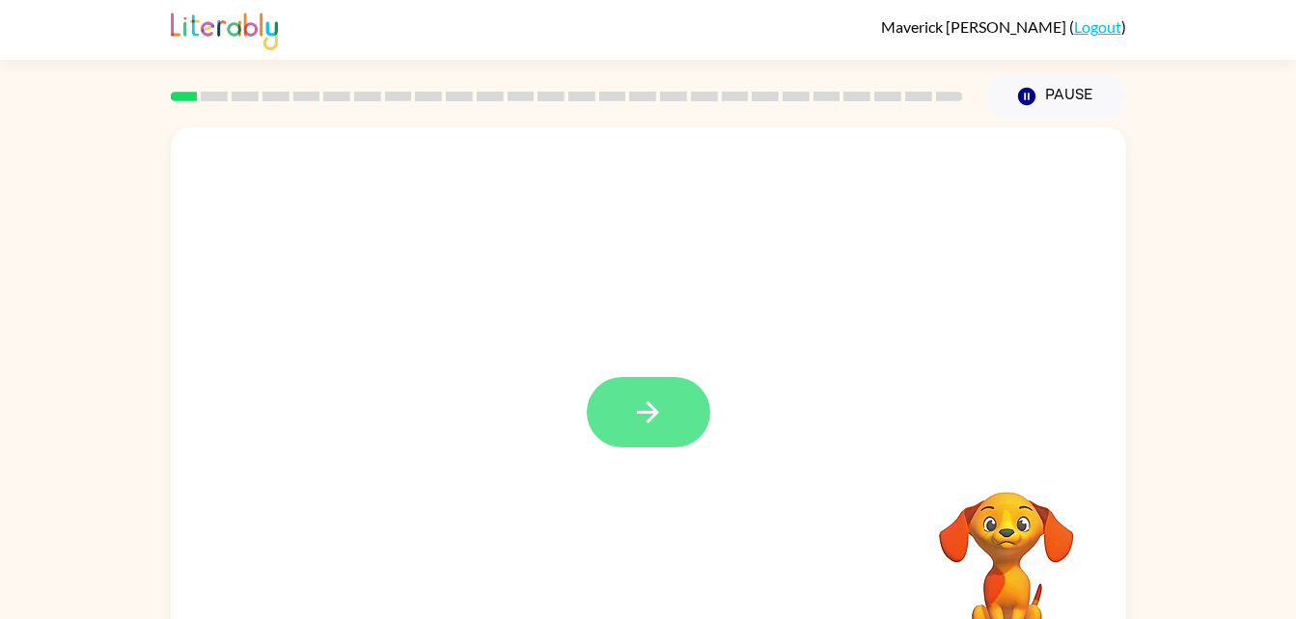
click at [658, 426] on icon "button" at bounding box center [648, 413] width 34 height 34
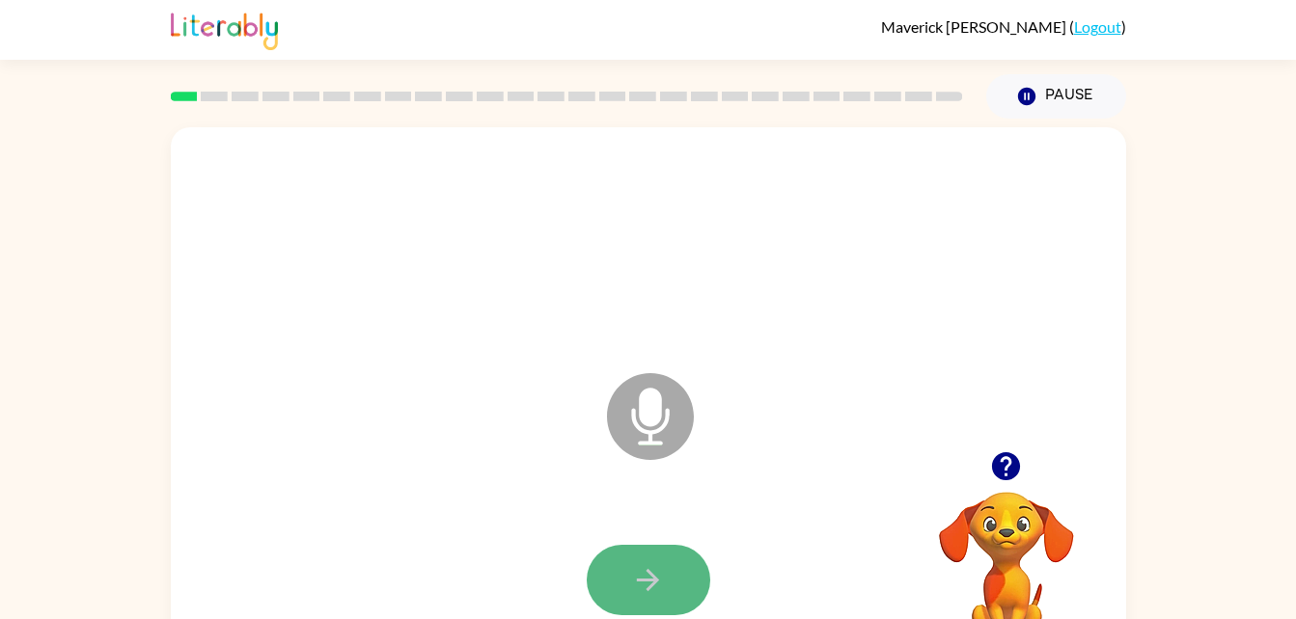
click at [623, 560] on button "button" at bounding box center [648, 580] width 123 height 70
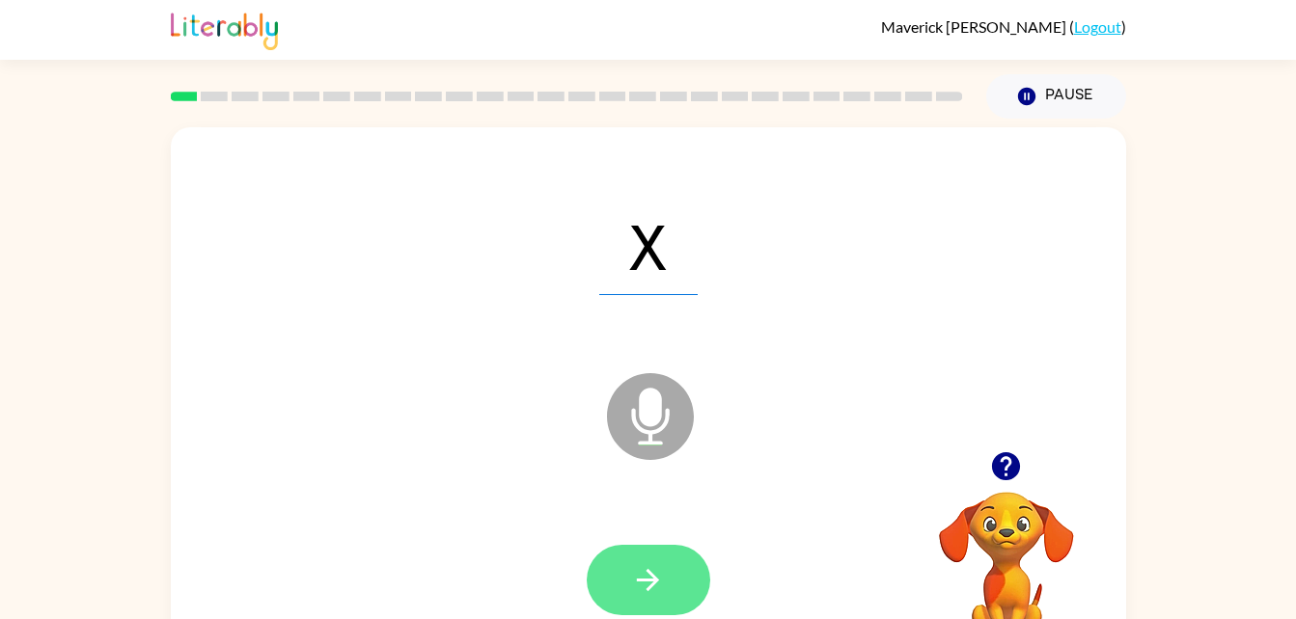
click at [613, 567] on button "button" at bounding box center [648, 580] width 123 height 70
click at [624, 578] on button "button" at bounding box center [648, 580] width 123 height 70
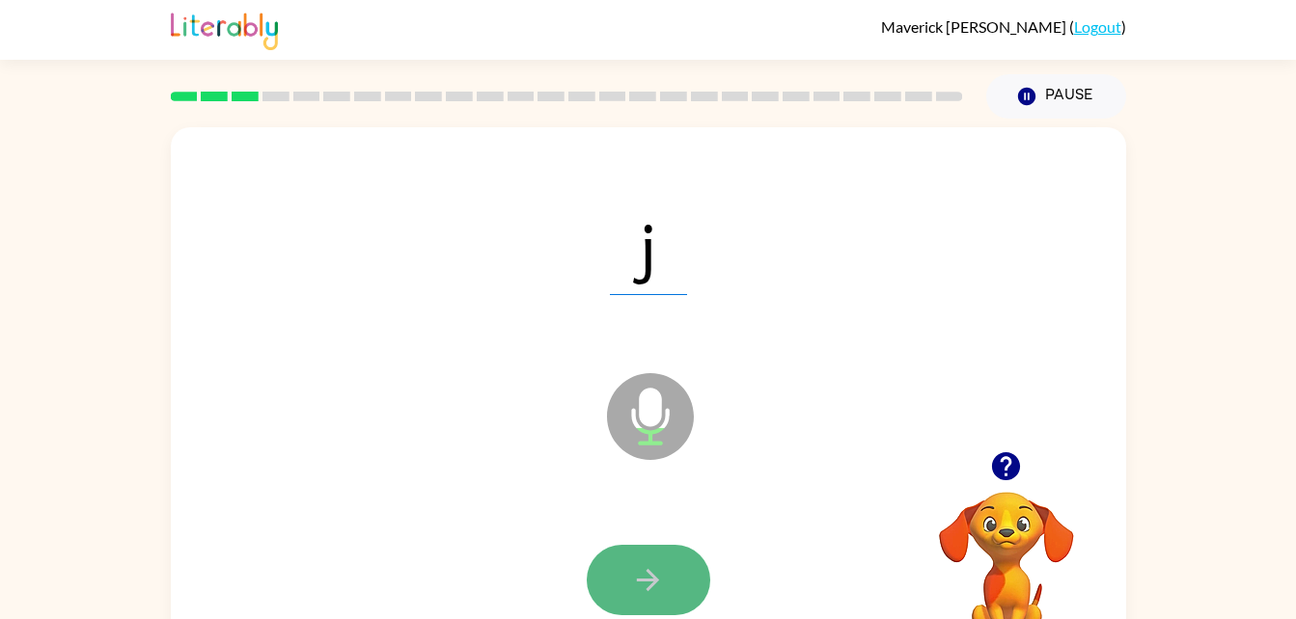
click at [655, 585] on icon "button" at bounding box center [648, 580] width 34 height 34
click at [637, 582] on icon "button" at bounding box center [648, 580] width 34 height 34
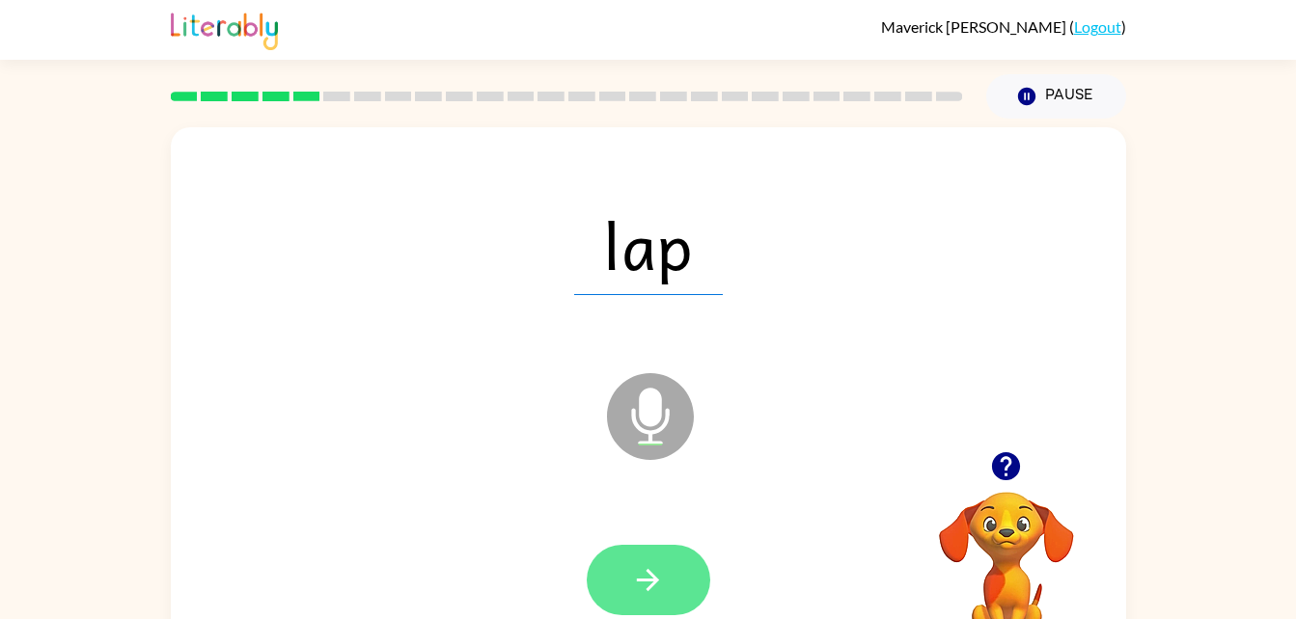
click at [636, 557] on button "button" at bounding box center [648, 580] width 123 height 70
click at [639, 572] on icon "button" at bounding box center [648, 580] width 34 height 34
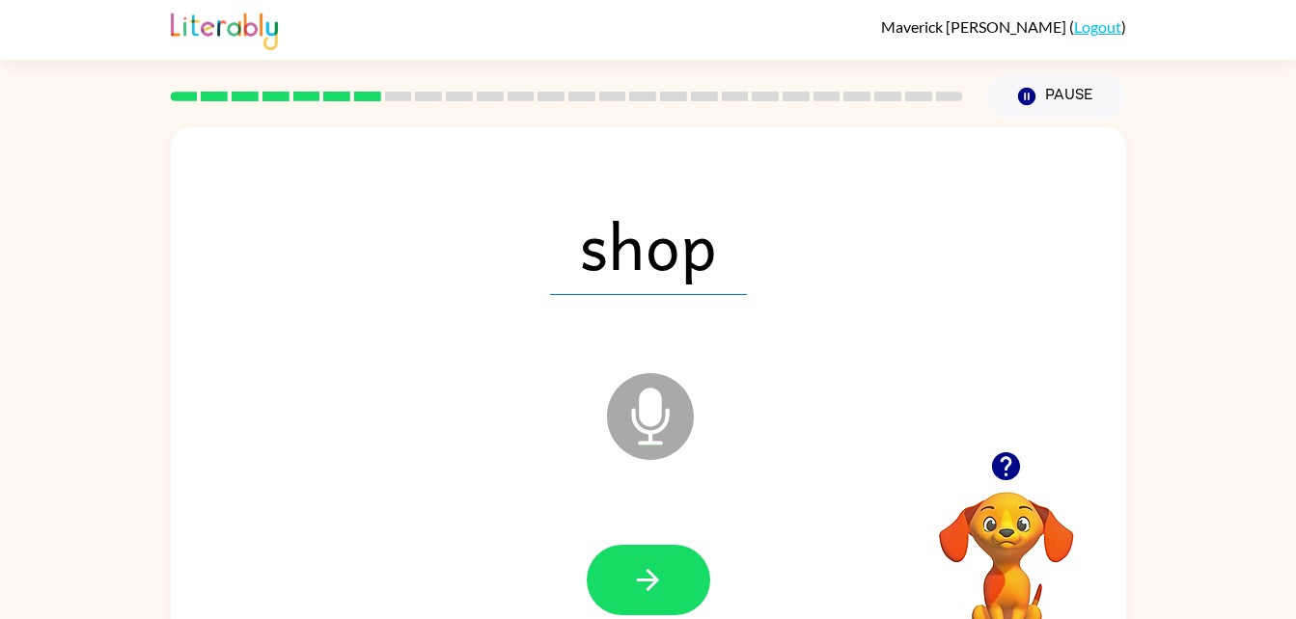
click at [639, 572] on icon "button" at bounding box center [648, 580] width 34 height 34
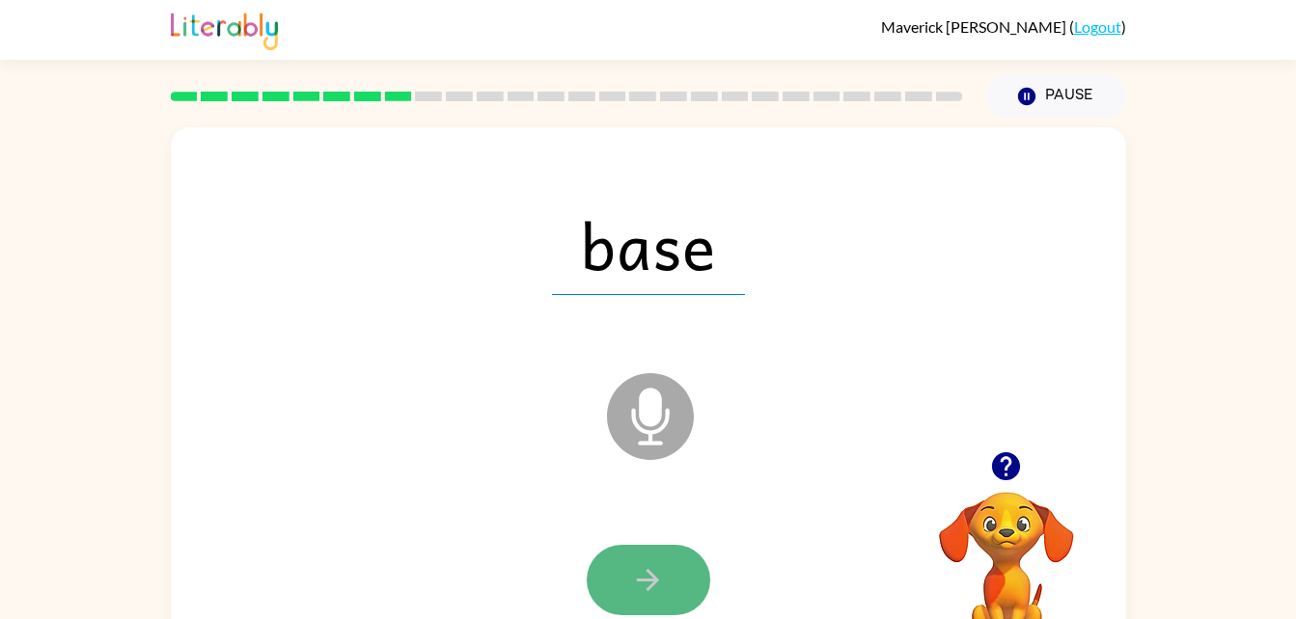
click at [629, 581] on button "button" at bounding box center [648, 580] width 123 height 70
click at [637, 600] on button "button" at bounding box center [648, 580] width 123 height 70
click at [641, 577] on icon "button" at bounding box center [648, 580] width 34 height 34
click at [604, 553] on button "button" at bounding box center [648, 580] width 123 height 70
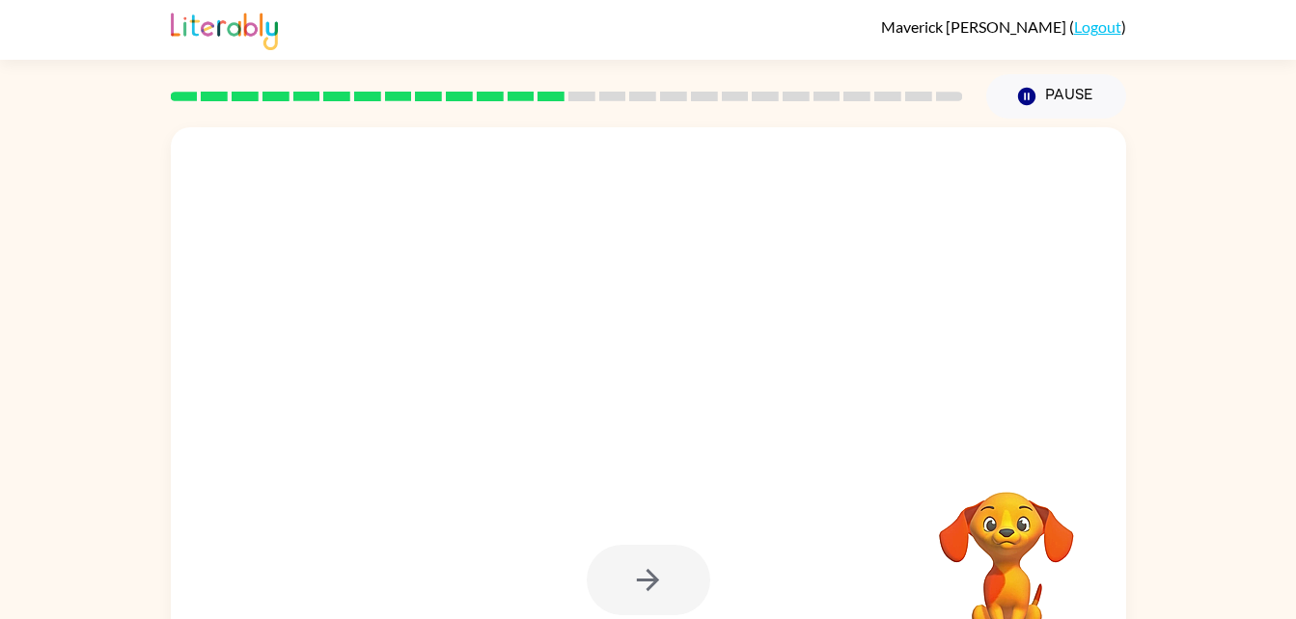
click at [622, 564] on div at bounding box center [648, 580] width 123 height 70
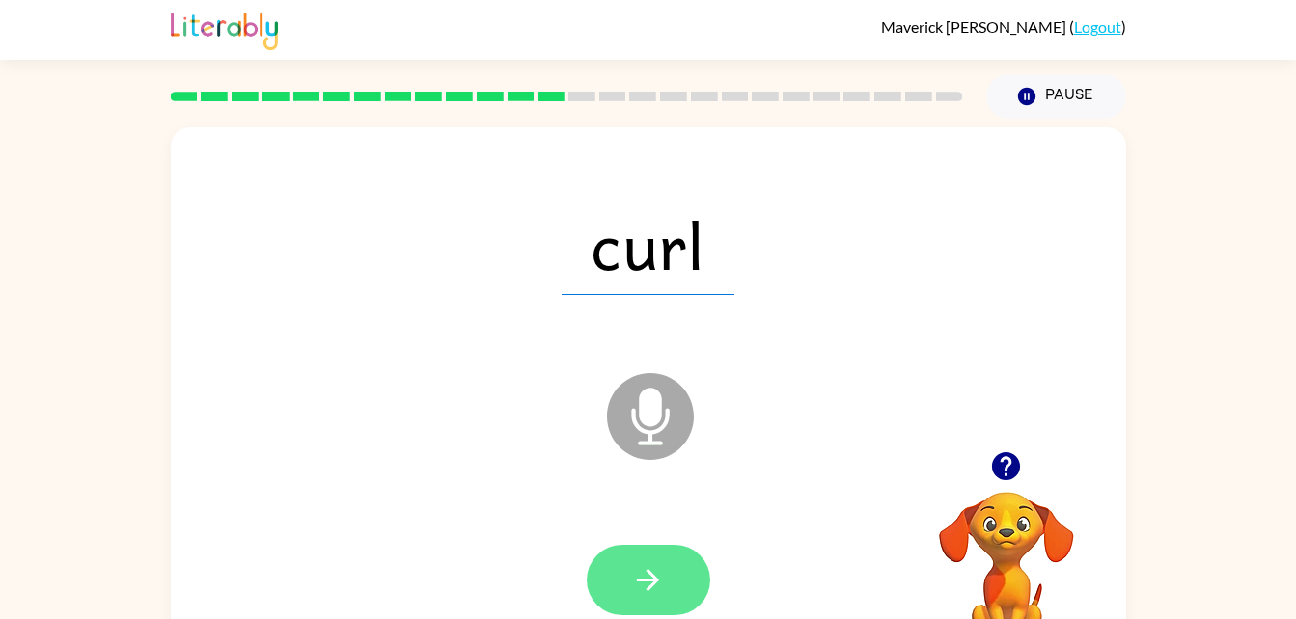
click at [632, 569] on icon "button" at bounding box center [648, 580] width 34 height 34
click at [629, 590] on button "button" at bounding box center [648, 580] width 123 height 70
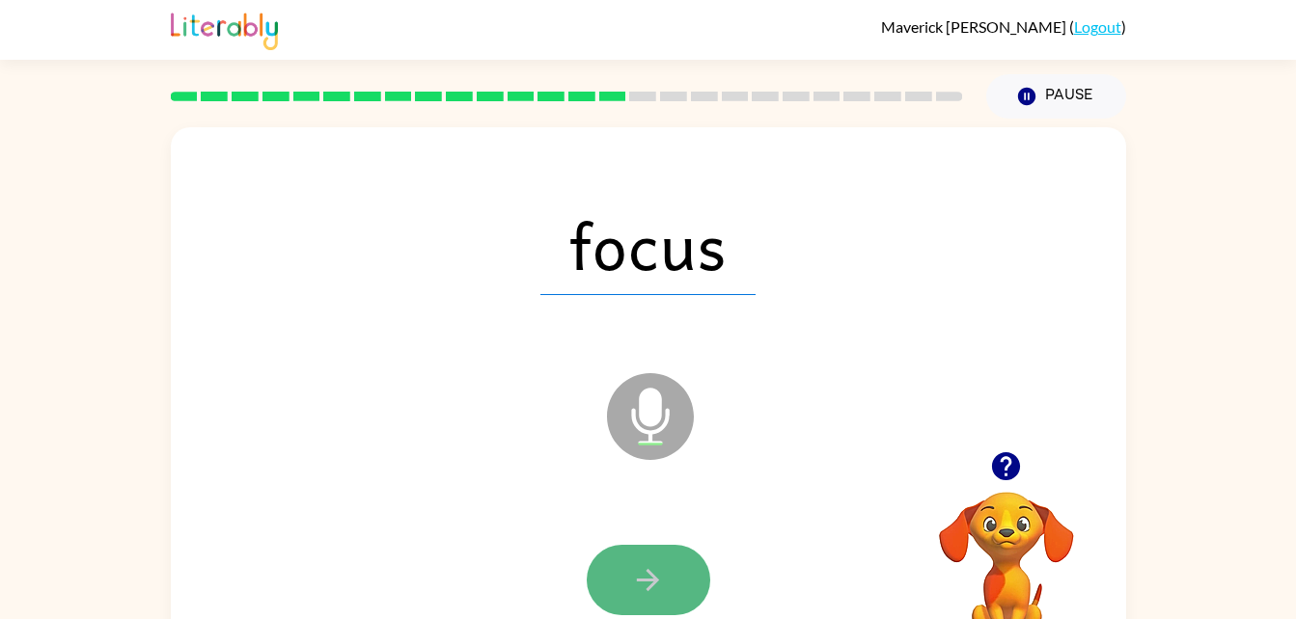
click at [646, 573] on icon "button" at bounding box center [648, 580] width 34 height 34
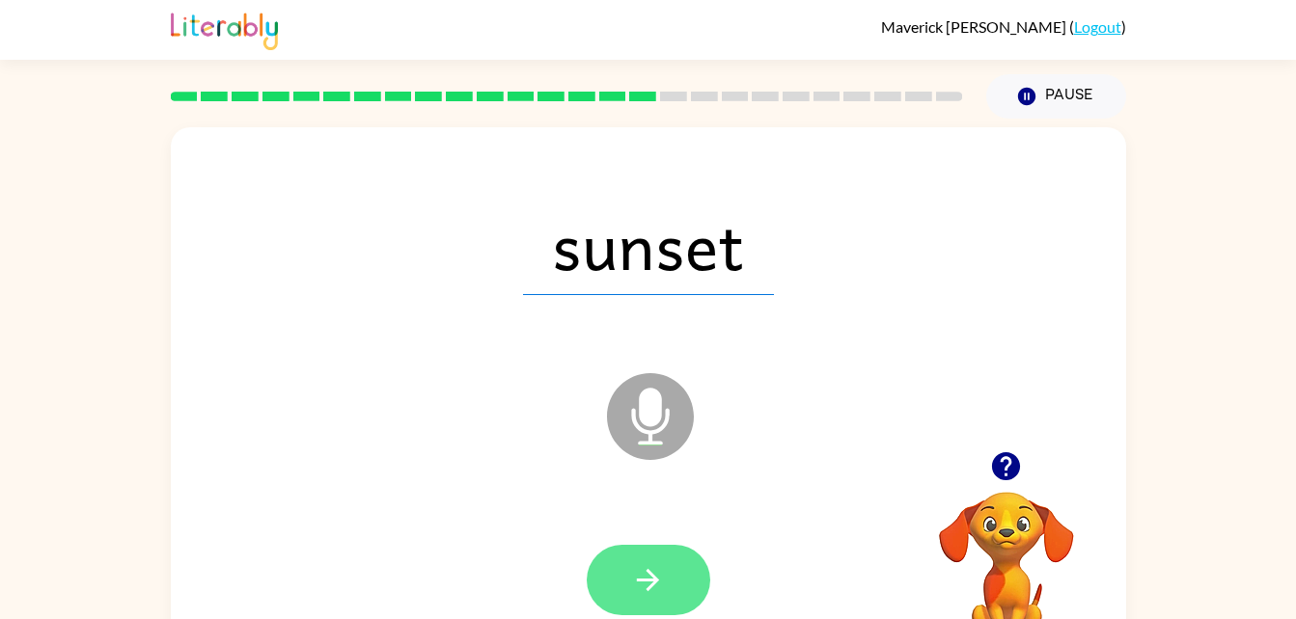
click at [624, 575] on button "button" at bounding box center [648, 580] width 123 height 70
click at [662, 576] on icon "button" at bounding box center [648, 580] width 34 height 34
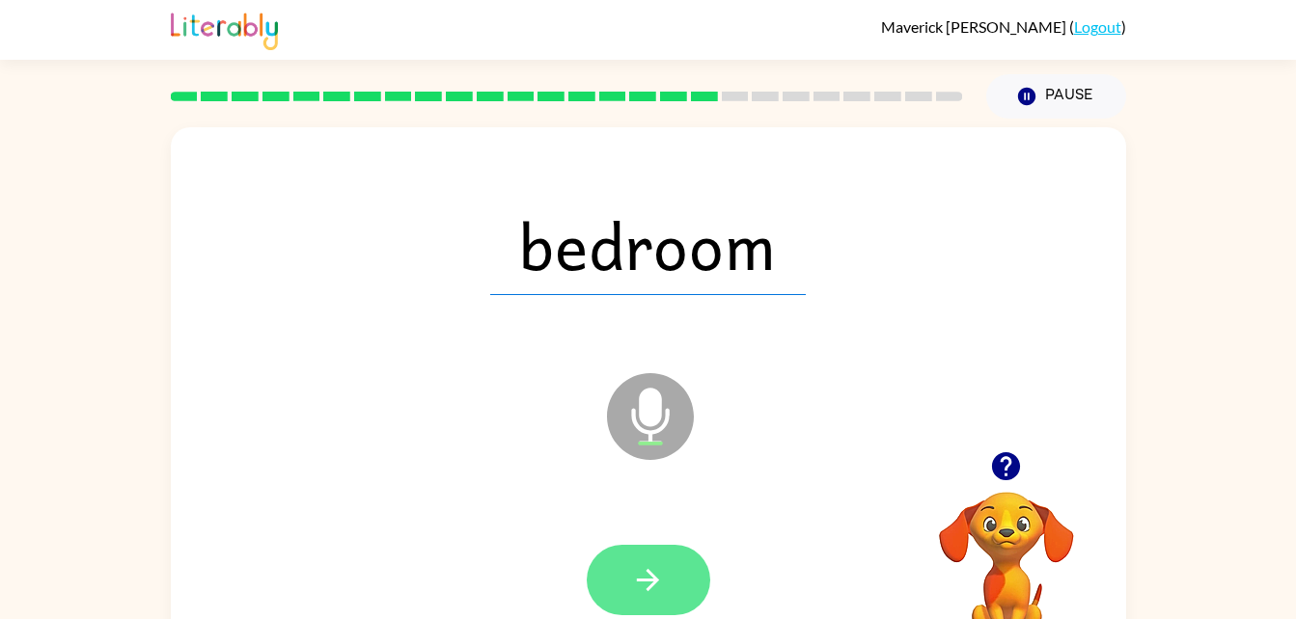
click at [640, 557] on button "button" at bounding box center [648, 580] width 123 height 70
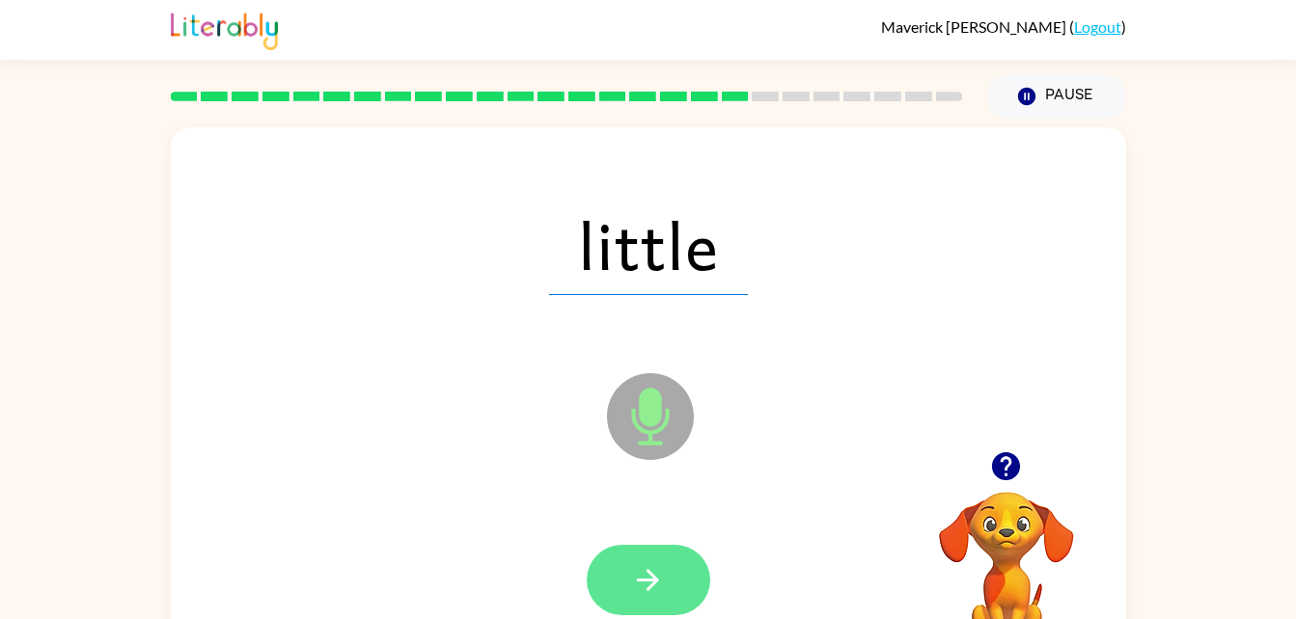
click at [625, 564] on button "button" at bounding box center [648, 580] width 123 height 70
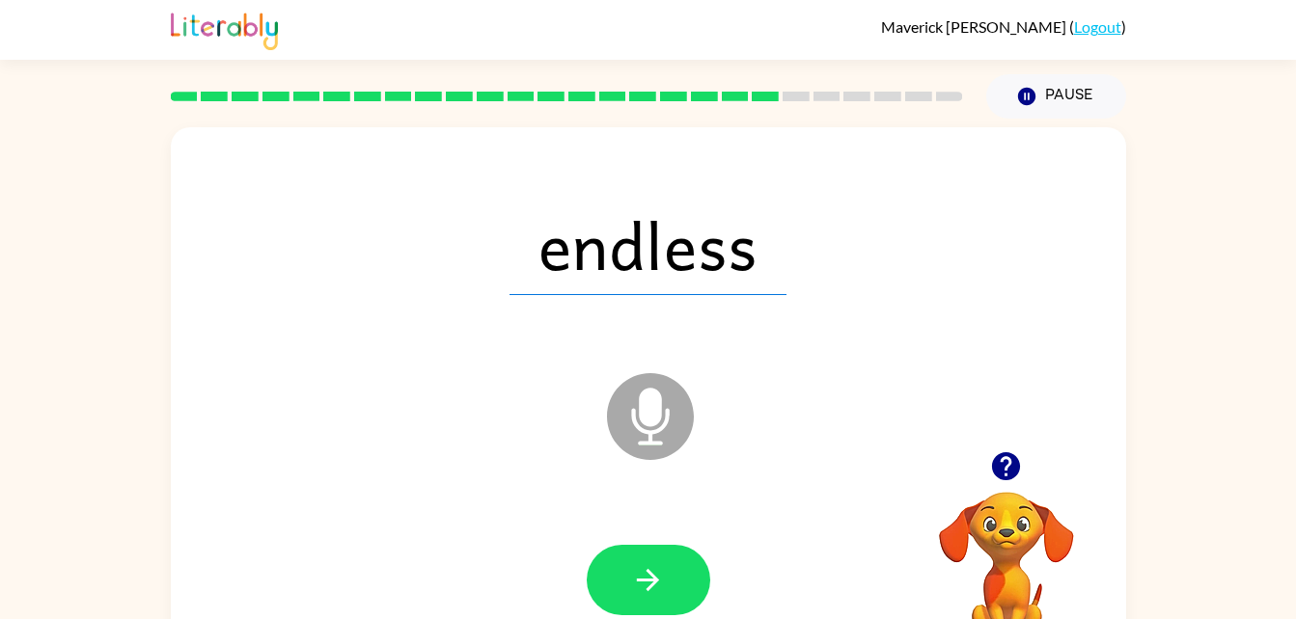
click at [630, 540] on div at bounding box center [648, 581] width 916 height 158
click at [637, 558] on button "button" at bounding box center [648, 580] width 123 height 70
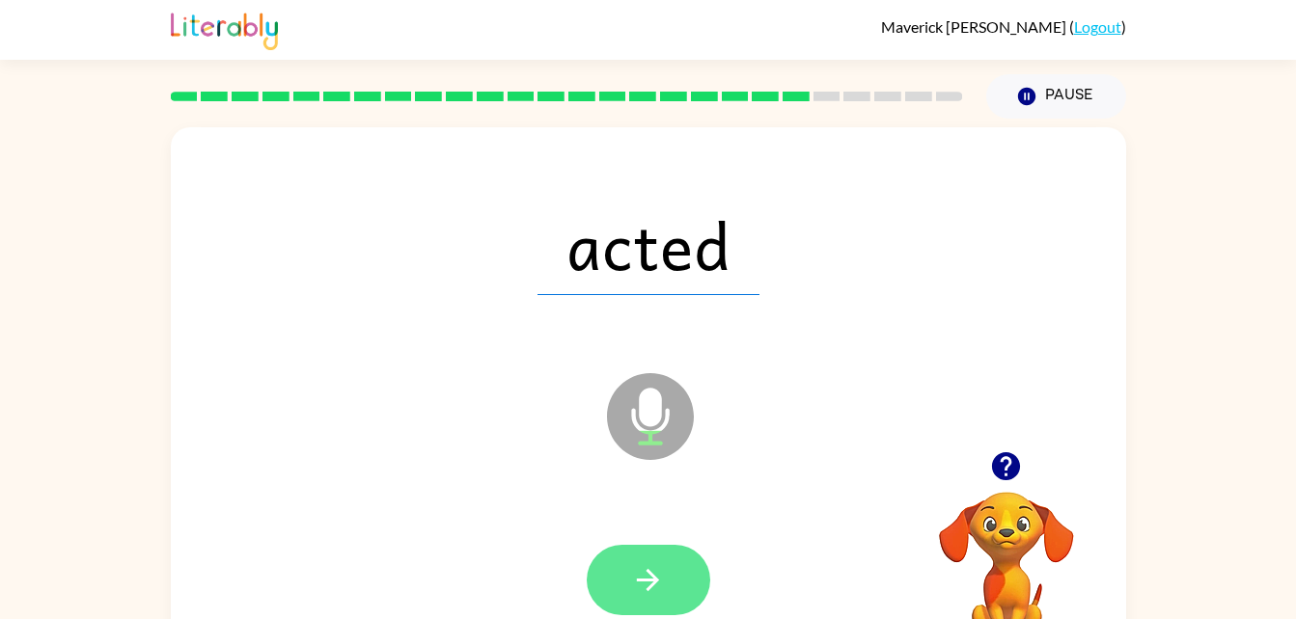
click at [627, 555] on button "button" at bounding box center [648, 580] width 123 height 70
click at [629, 586] on button "button" at bounding box center [648, 580] width 123 height 70
click at [619, 574] on button "button" at bounding box center [648, 580] width 123 height 70
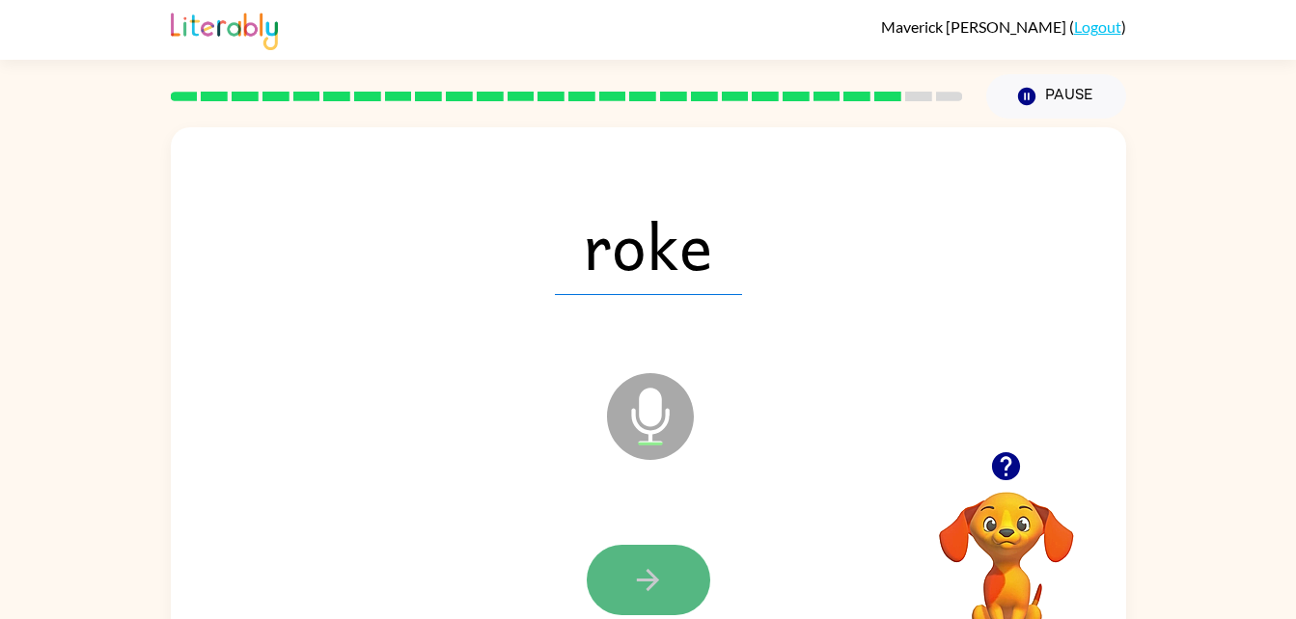
click at [646, 584] on icon "button" at bounding box center [648, 580] width 34 height 34
click at [647, 579] on icon "button" at bounding box center [648, 580] width 22 height 22
